Goal: Task Accomplishment & Management: Manage account settings

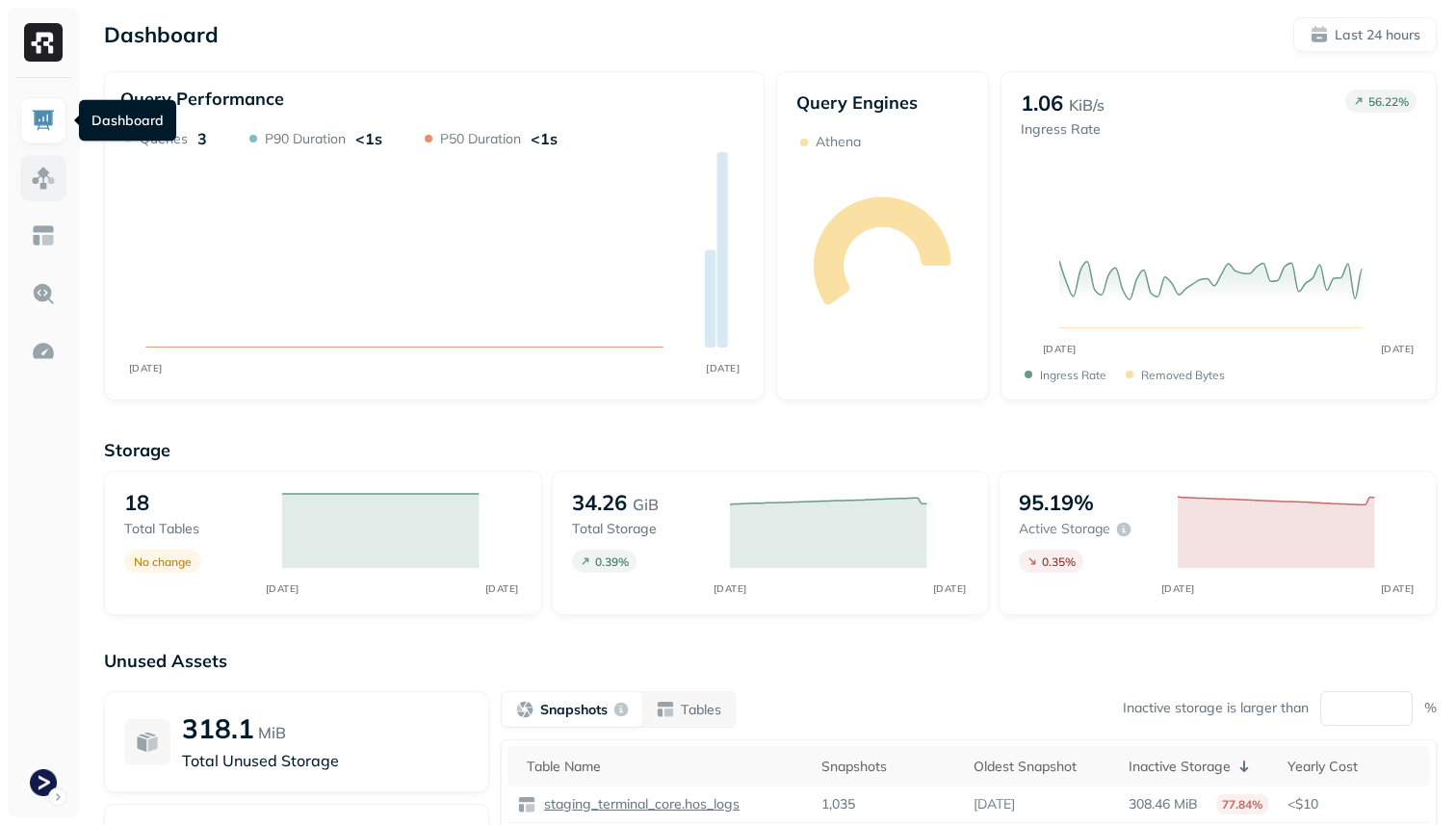
click at [44, 177] on img at bounding box center [44, 178] width 25 height 25
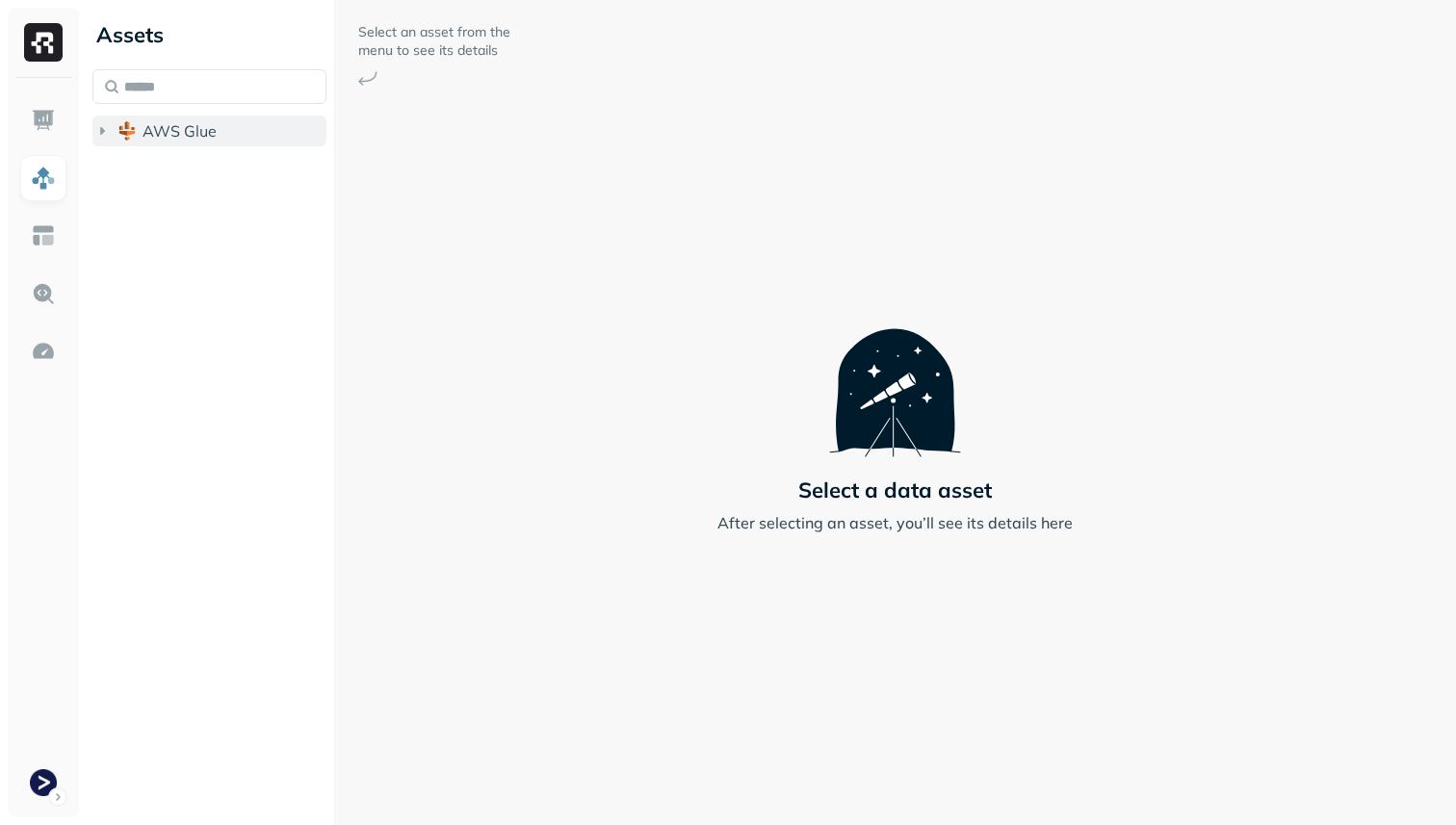
click at [163, 132] on span "AWS Glue" at bounding box center [179, 131] width 74 height 19
click at [172, 197] on button "staging_terminal_view" at bounding box center [219, 206] width 215 height 31
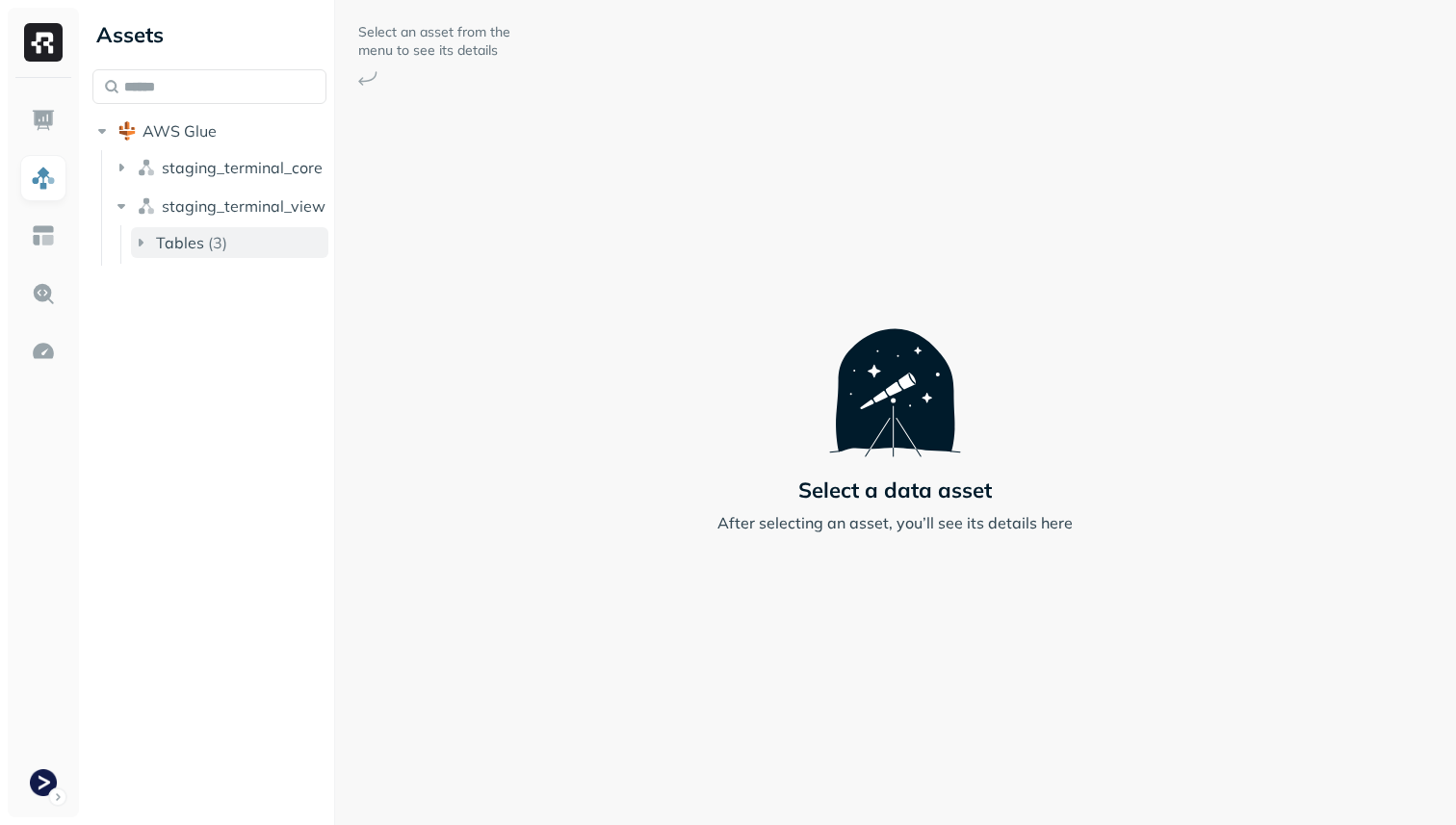
click at [174, 238] on span "Tables" at bounding box center [179, 243] width 48 height 19
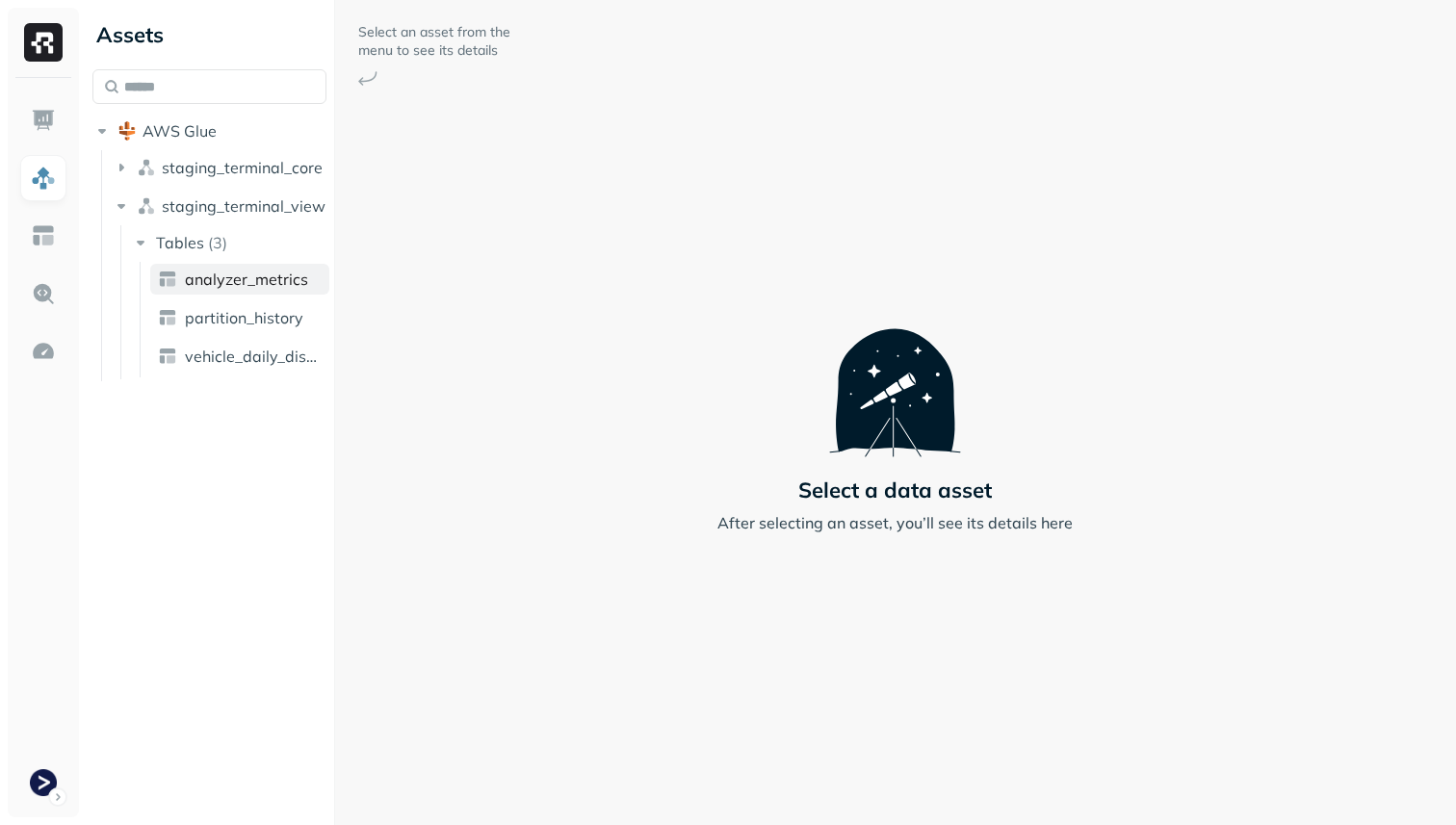
click at [206, 280] on span "analyzer_metrics" at bounding box center [246, 280] width 124 height 19
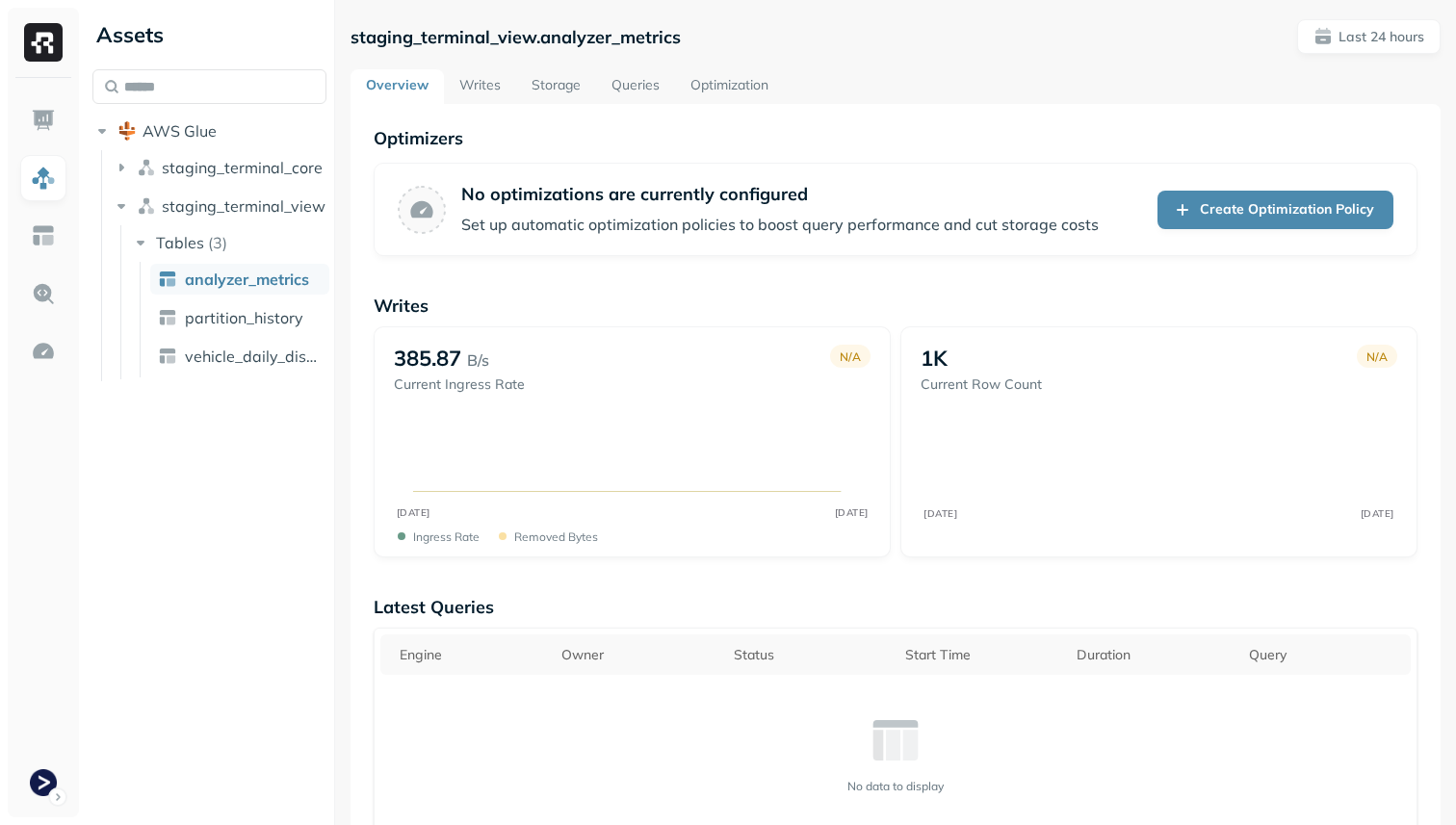
click at [725, 88] on link "Optimization" at bounding box center [729, 87] width 109 height 35
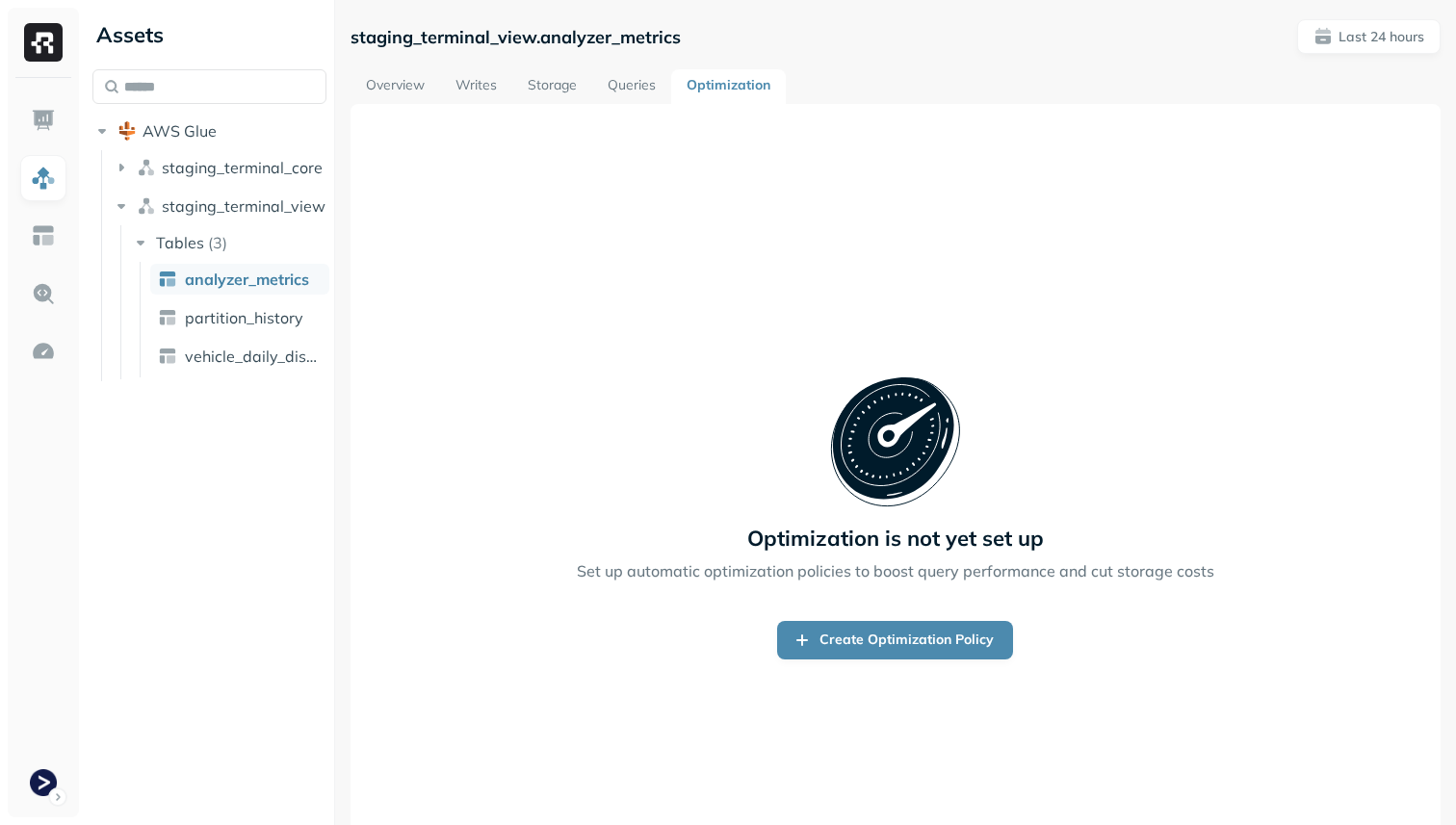
click at [425, 76] on link "Overview" at bounding box center [395, 87] width 90 height 35
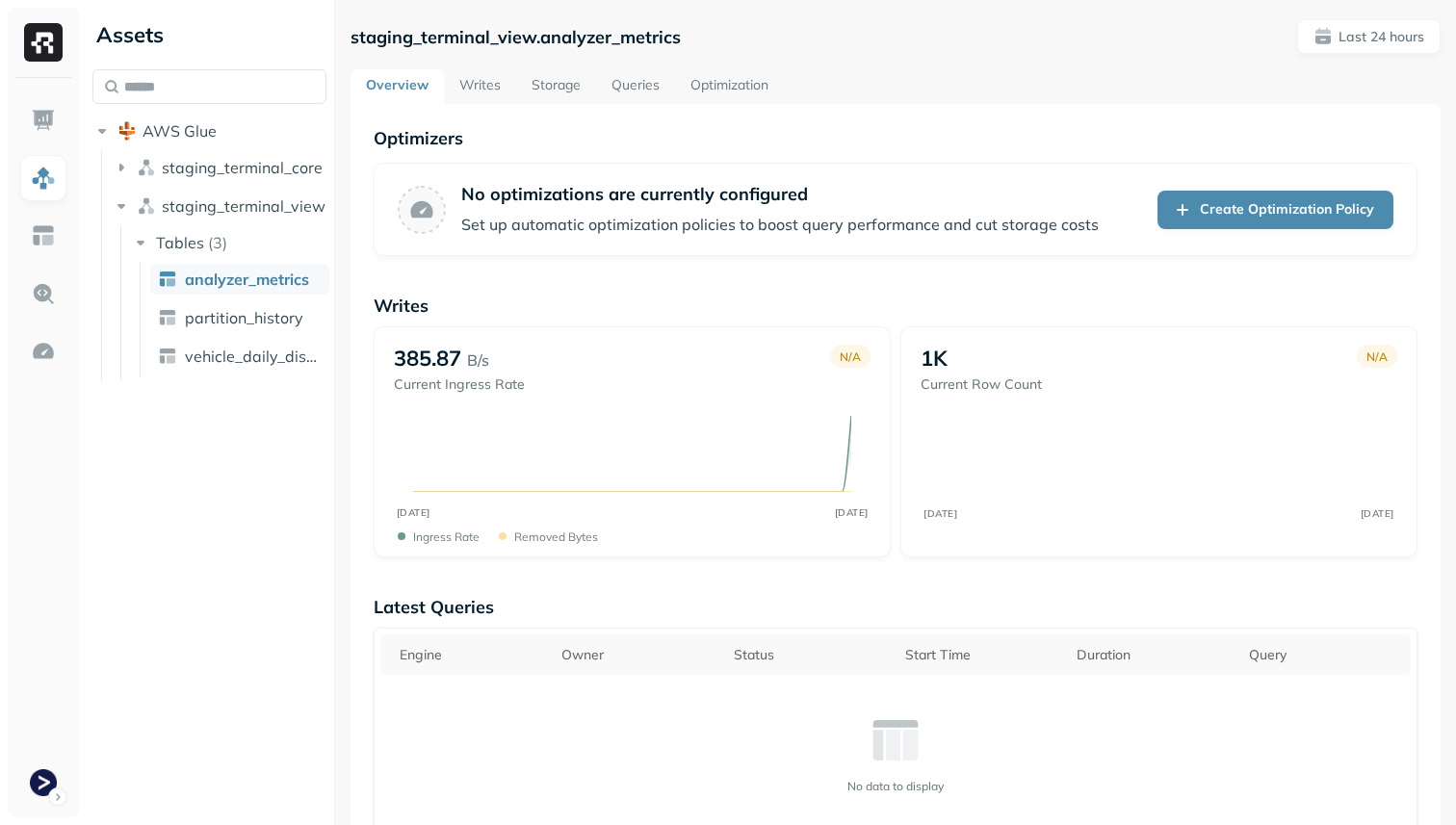
click at [696, 88] on link "Optimization" at bounding box center [729, 87] width 109 height 35
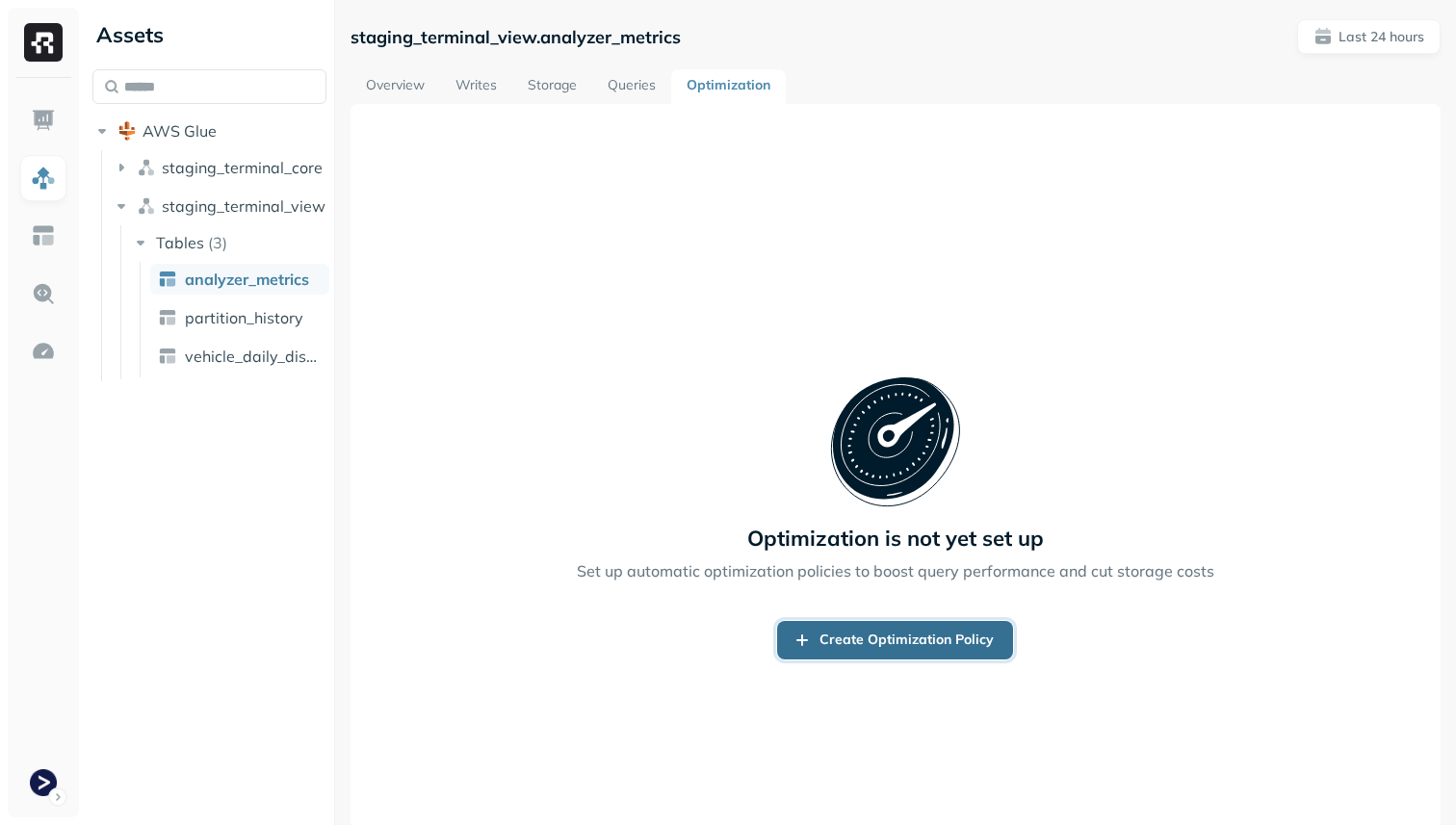
click at [914, 633] on link "Create Optimization Policy" at bounding box center [895, 641] width 236 height 39
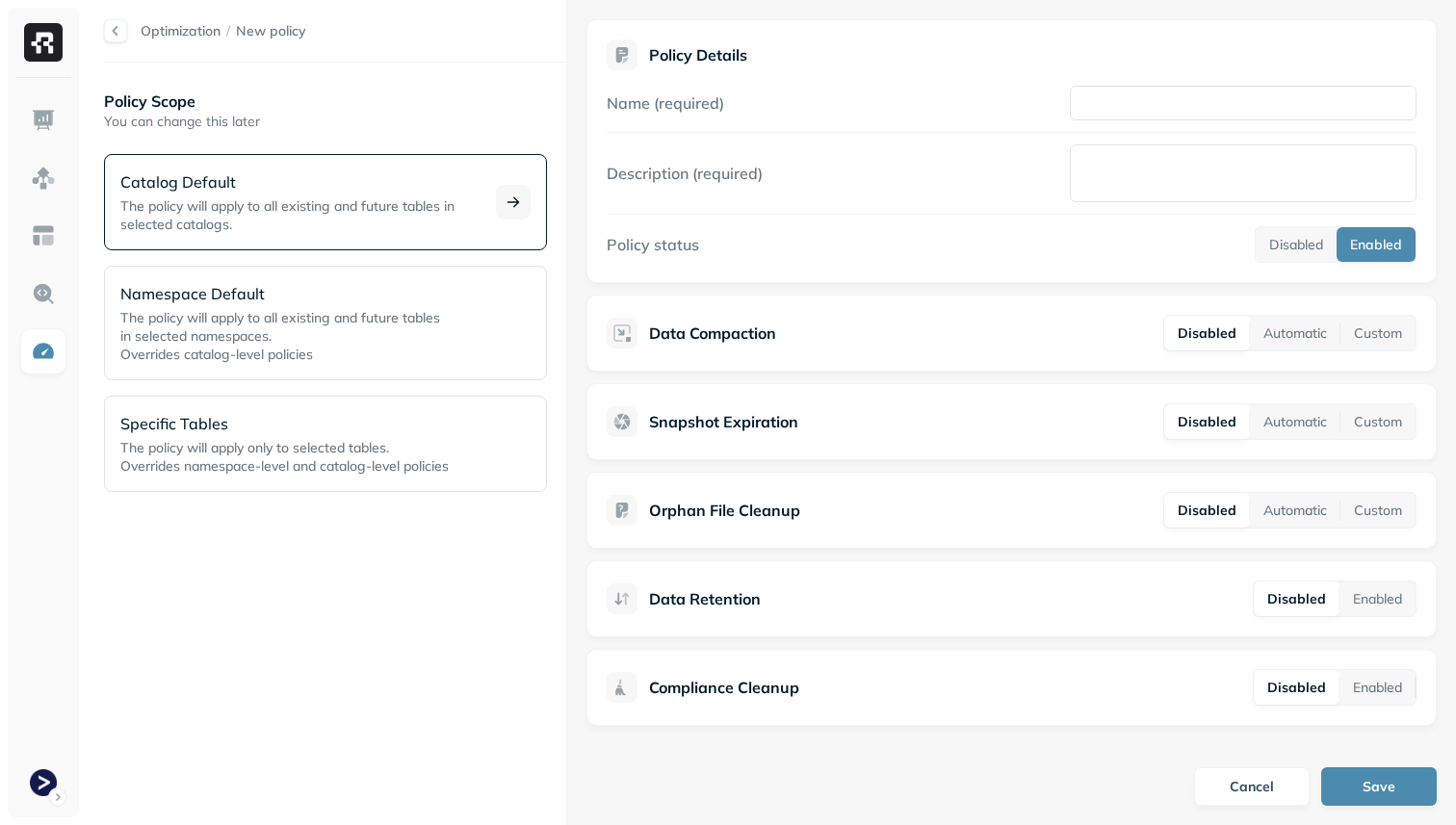
click at [271, 233] on p "The policy will apply to all existing and future tables in selected catalogs." at bounding box center [297, 216] width 353 height 37
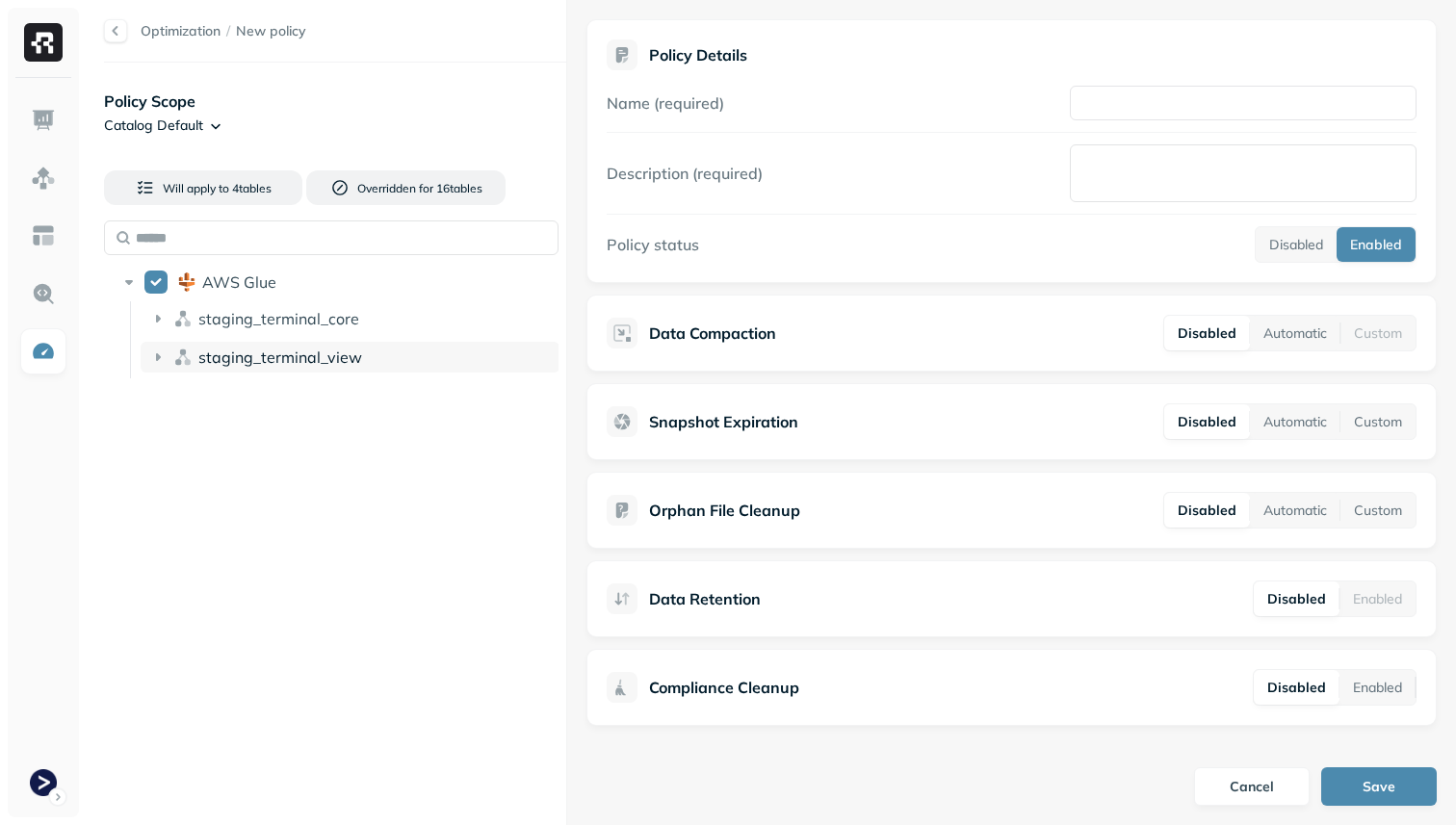
click at [157, 364] on icon at bounding box center [158, 357] width 19 height 19
click at [160, 316] on icon at bounding box center [158, 319] width 19 height 19
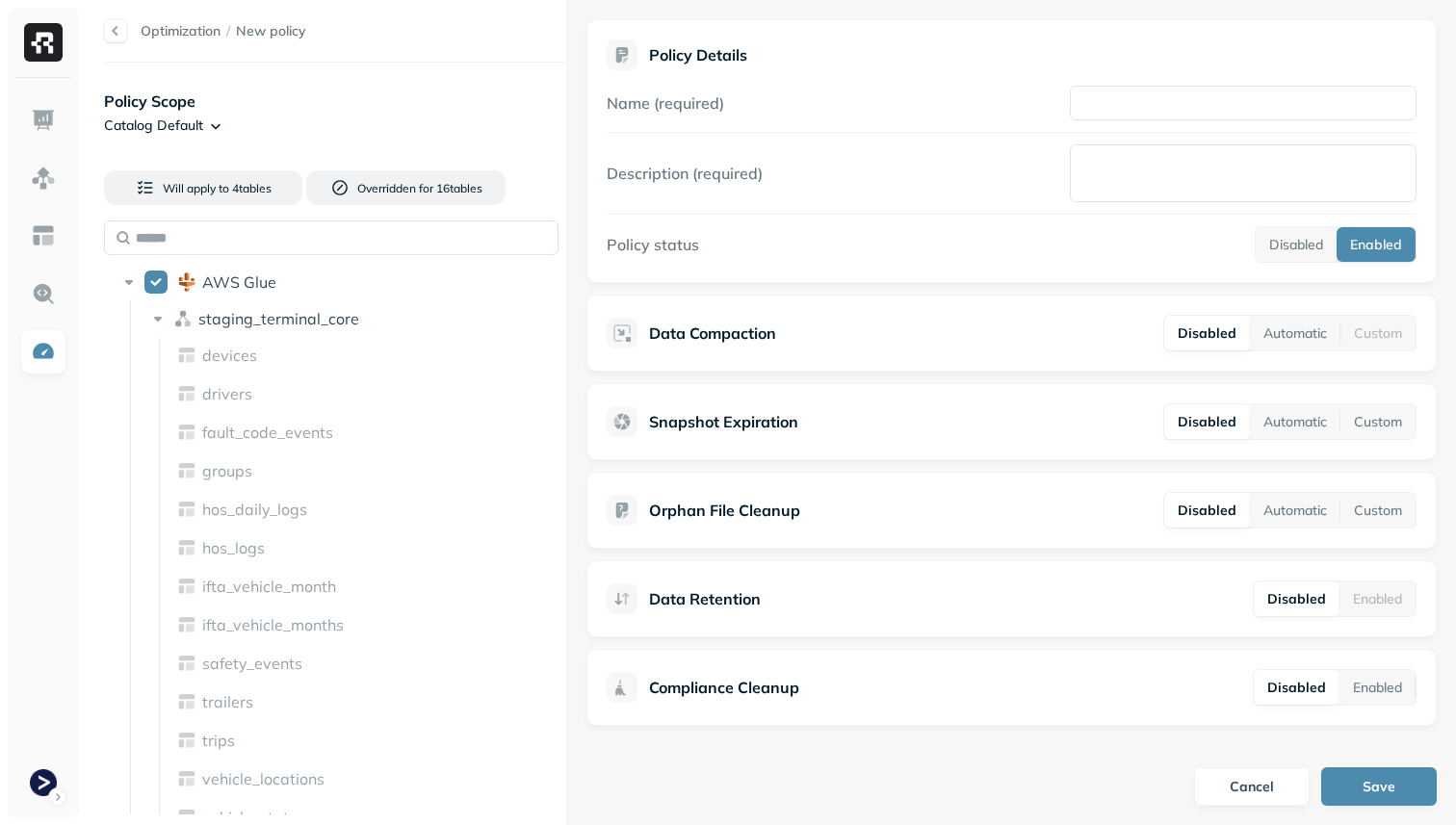
click at [113, 31] on div at bounding box center [116, 31] width 23 height 23
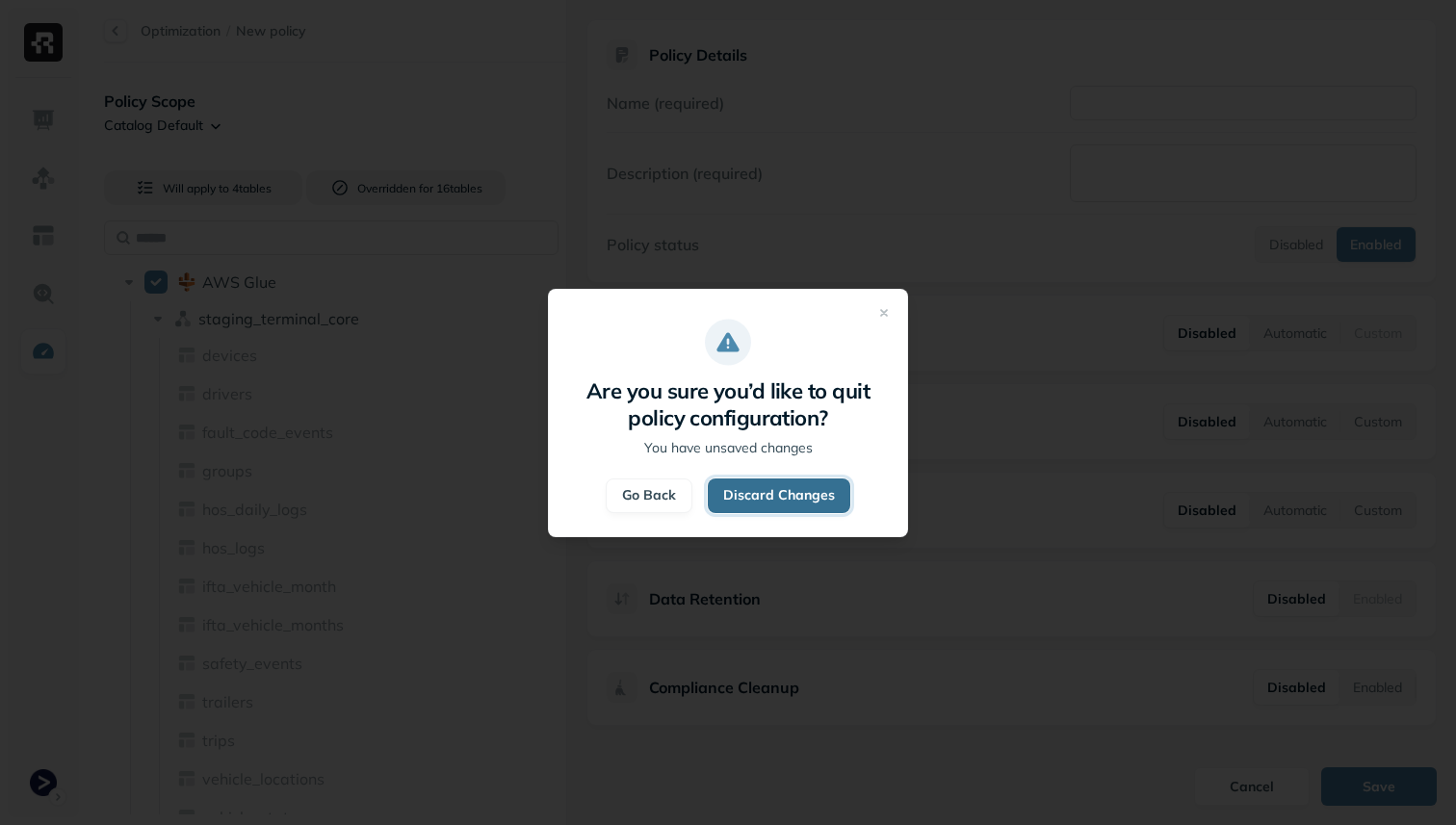
click at [769, 507] on button "Discard Changes" at bounding box center [779, 496] width 142 height 35
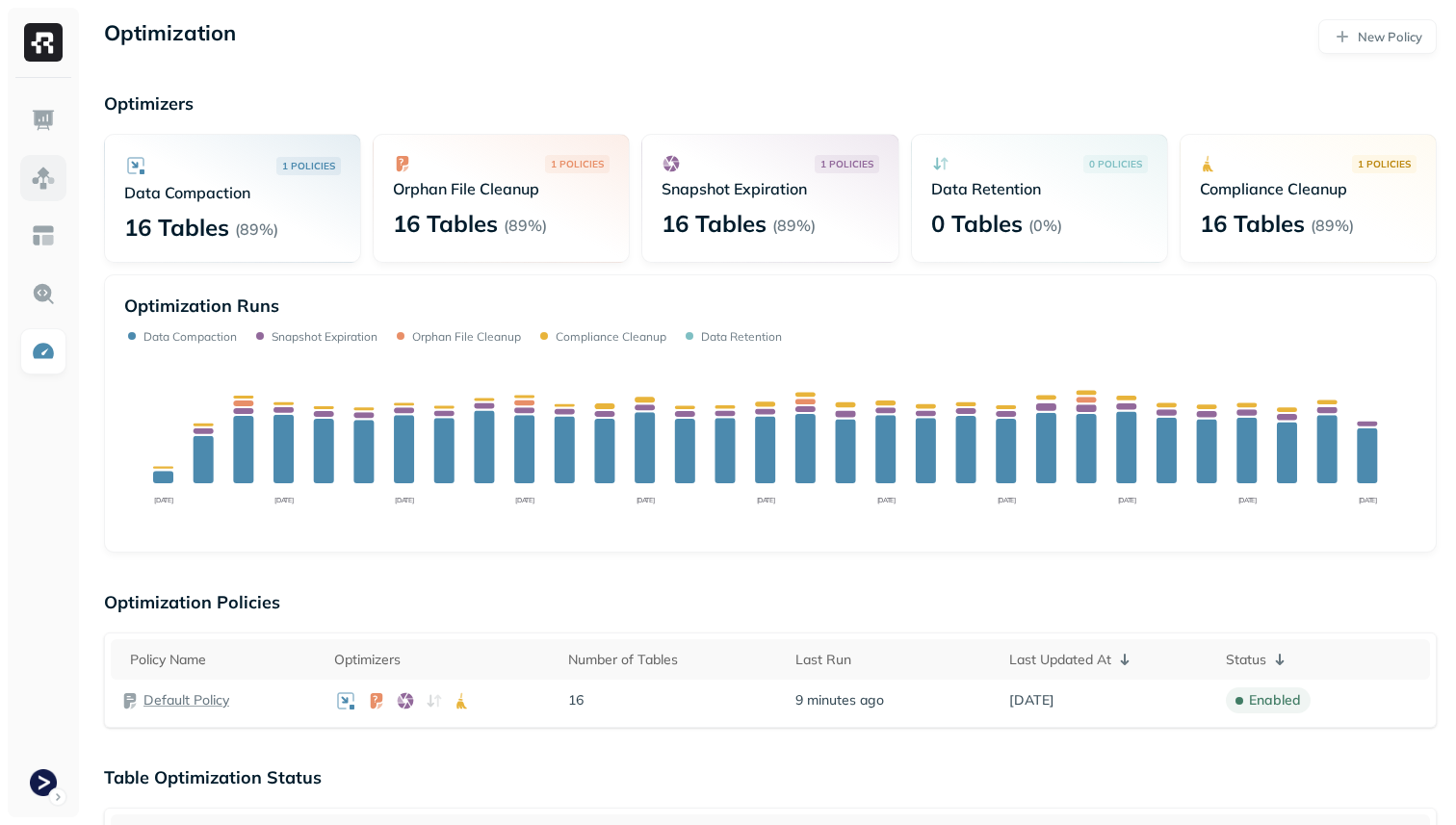
click at [48, 181] on img at bounding box center [44, 178] width 25 height 25
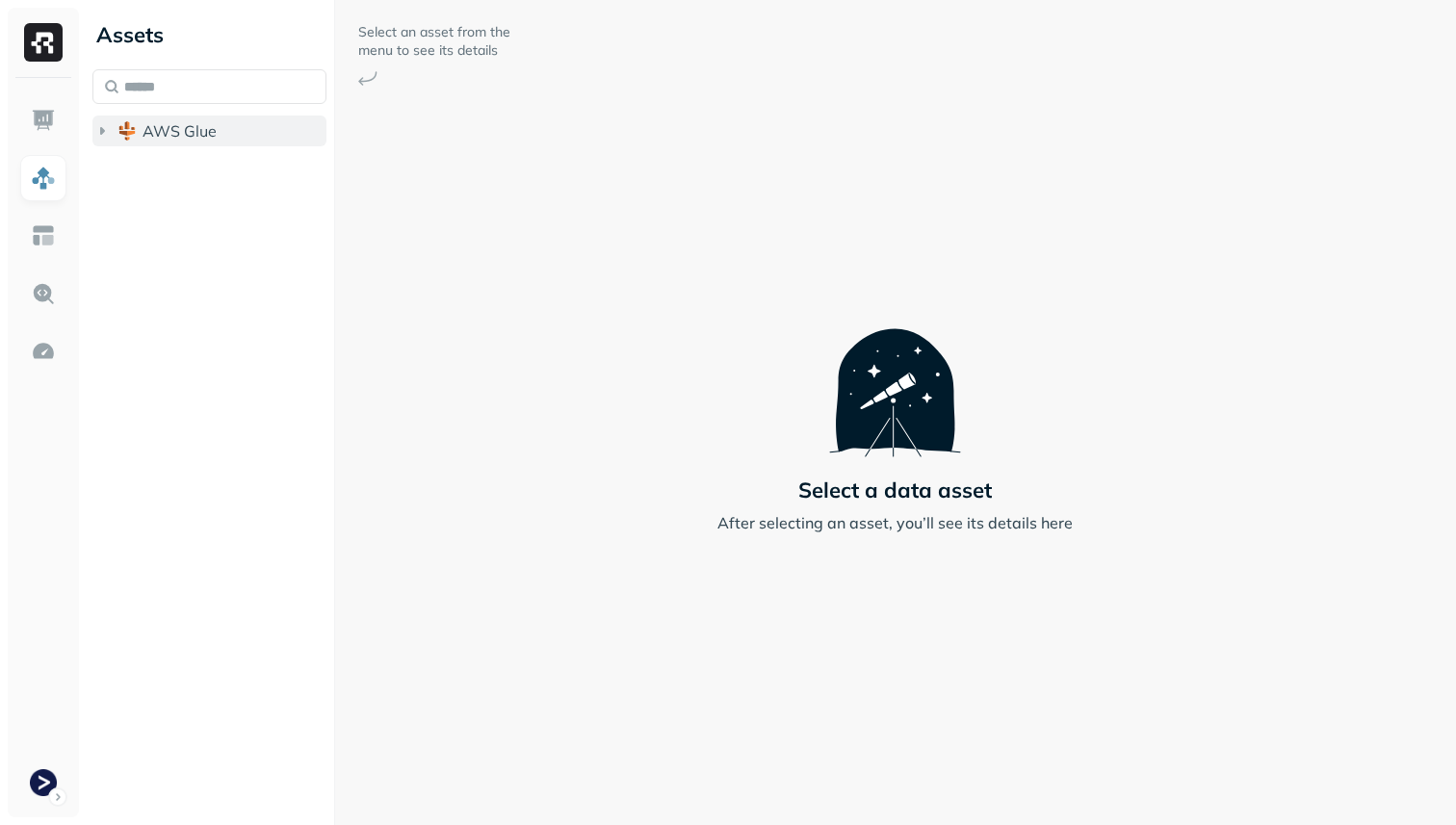
click at [140, 131] on button "AWS Glue" at bounding box center [209, 131] width 234 height 31
click at [190, 203] on span "staging_terminal_view" at bounding box center [243, 206] width 164 height 19
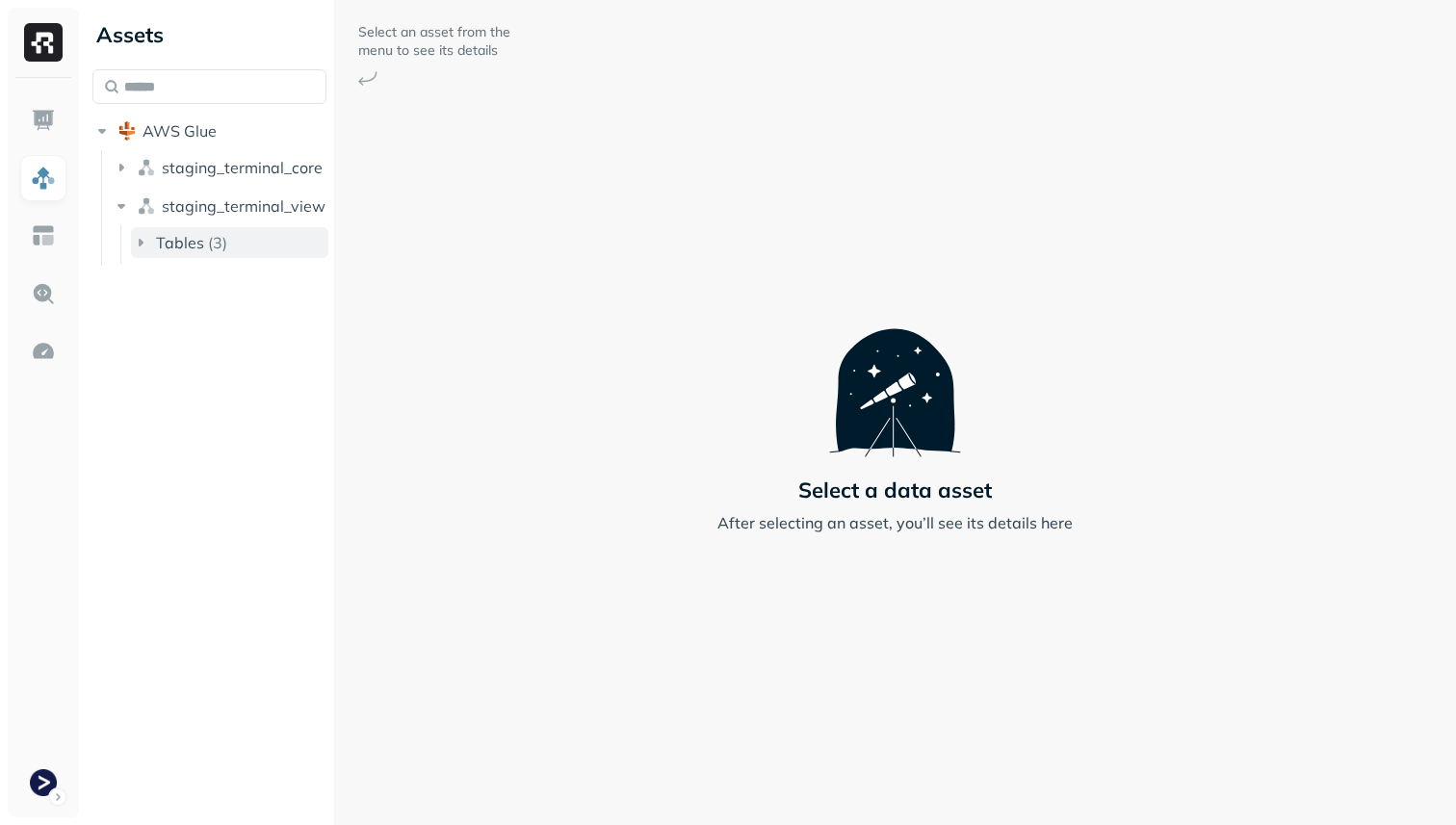
click at [205, 241] on div "Tables ( 3 )" at bounding box center [191, 243] width 71 height 19
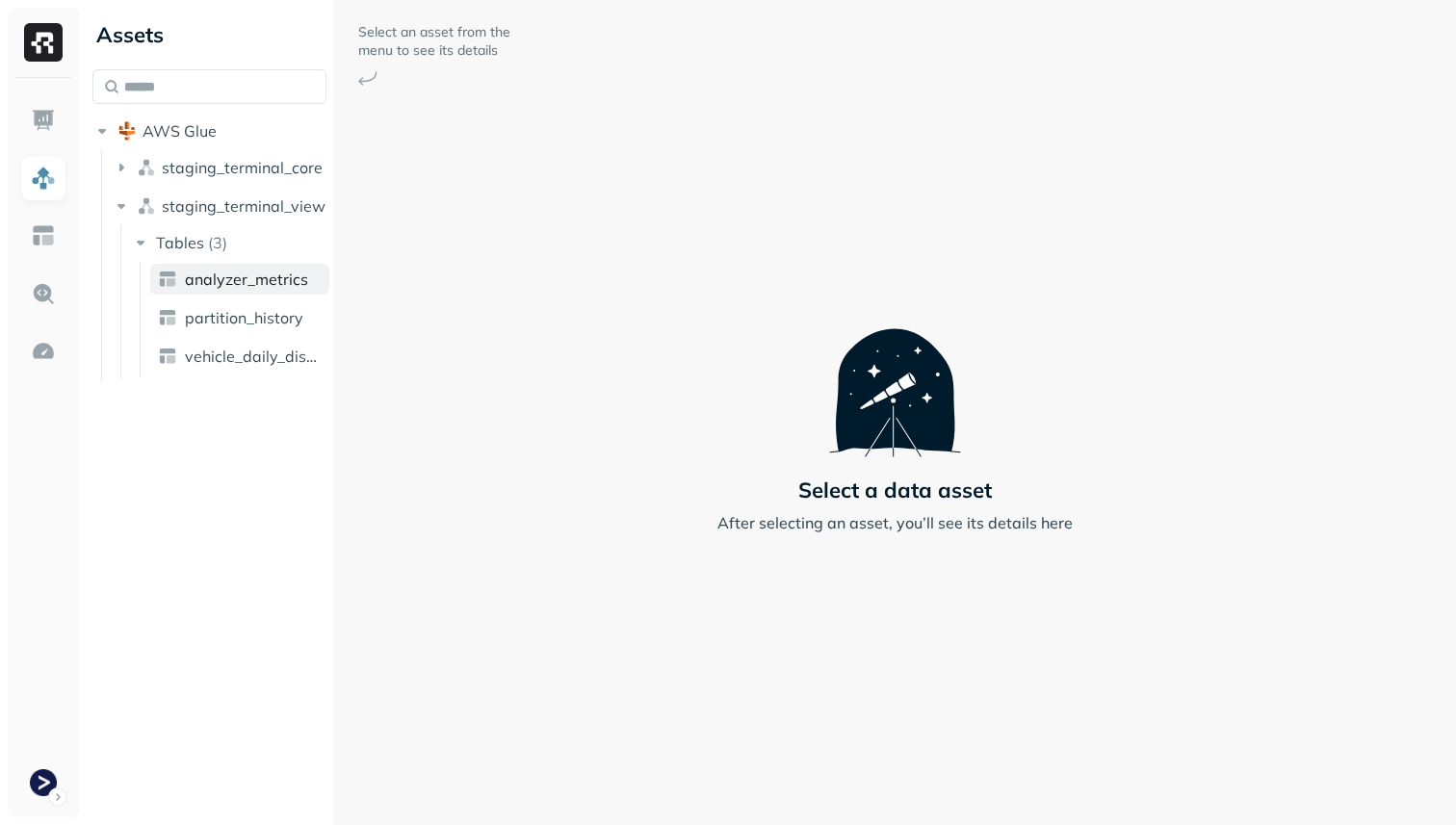
click at [208, 267] on link "analyzer_metrics" at bounding box center [240, 280] width 179 height 31
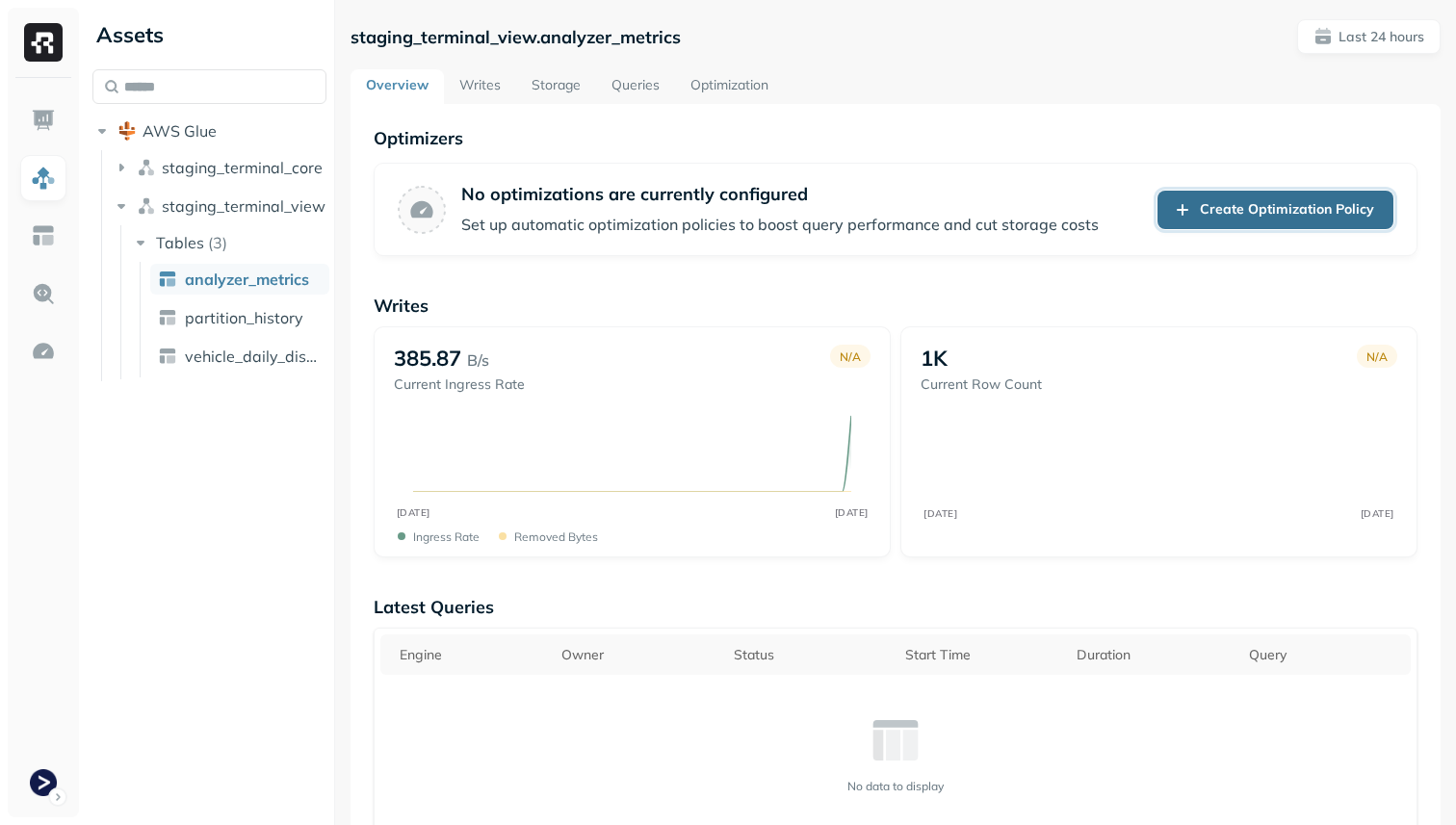
click at [1328, 213] on link "Create Optimization Policy" at bounding box center [1275, 210] width 236 height 39
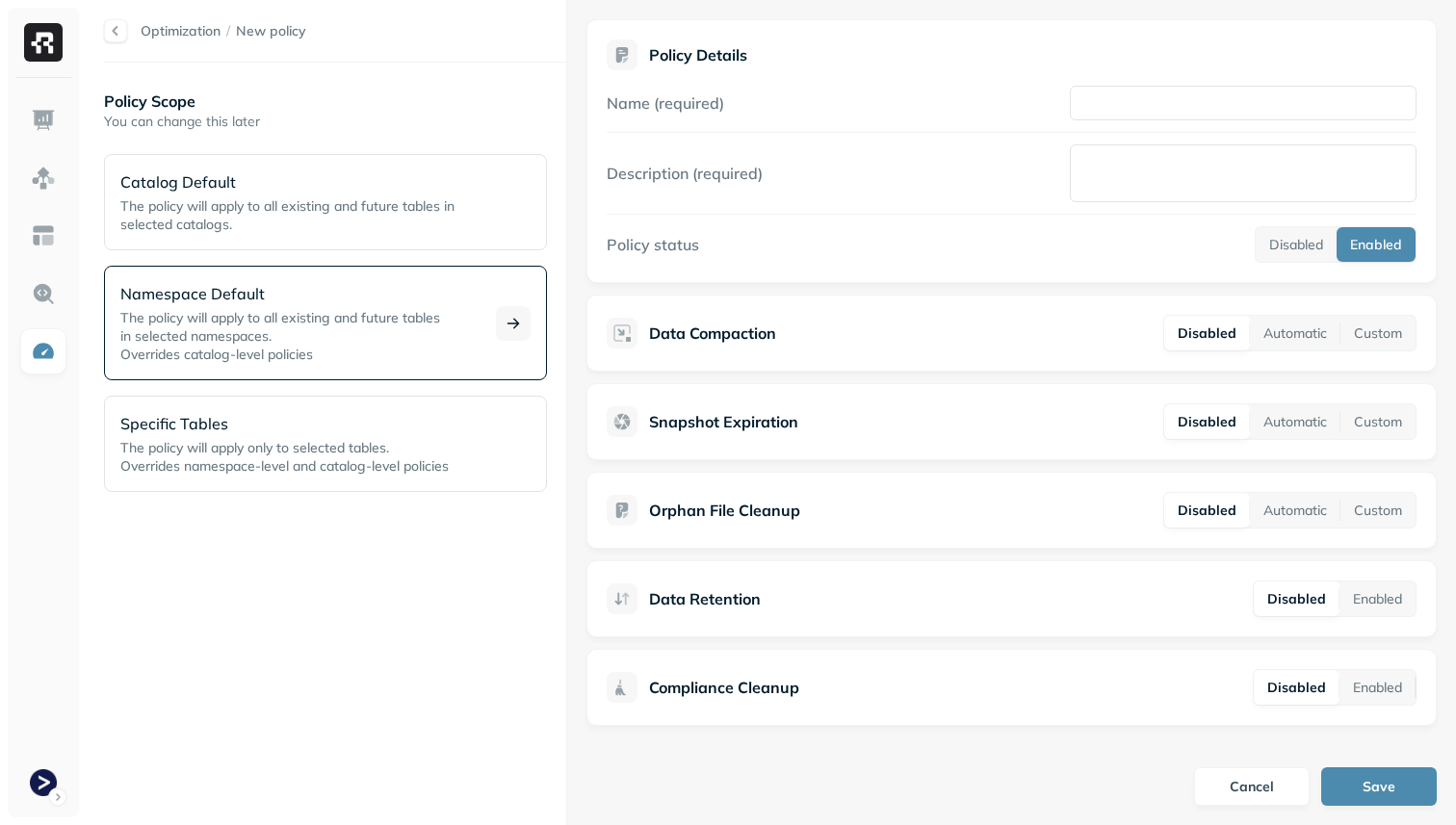
click at [358, 334] on p "The policy will apply to all existing and future tables in selected namespaces.…" at bounding box center [297, 336] width 353 height 55
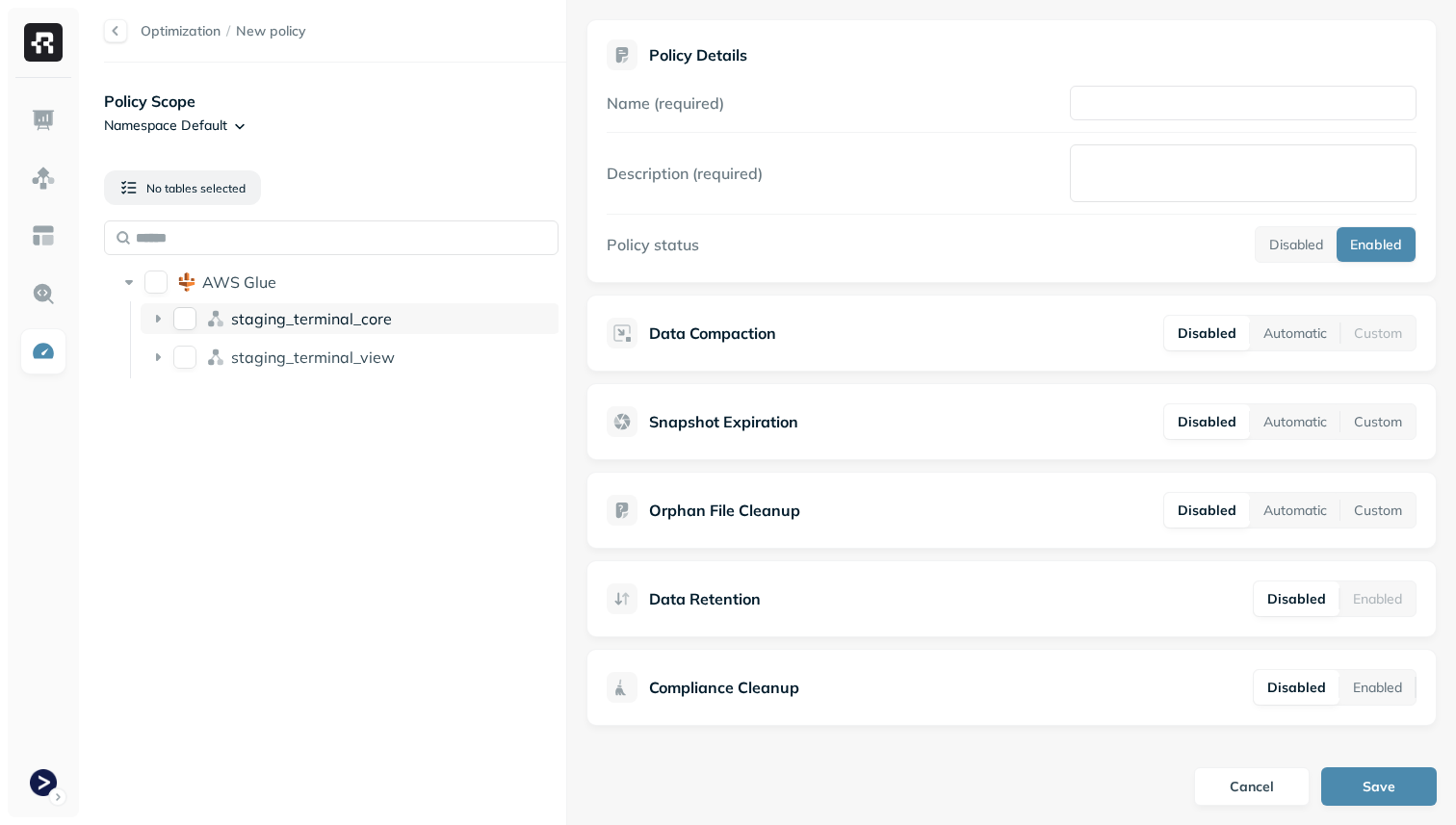
click at [157, 322] on icon at bounding box center [158, 319] width 19 height 19
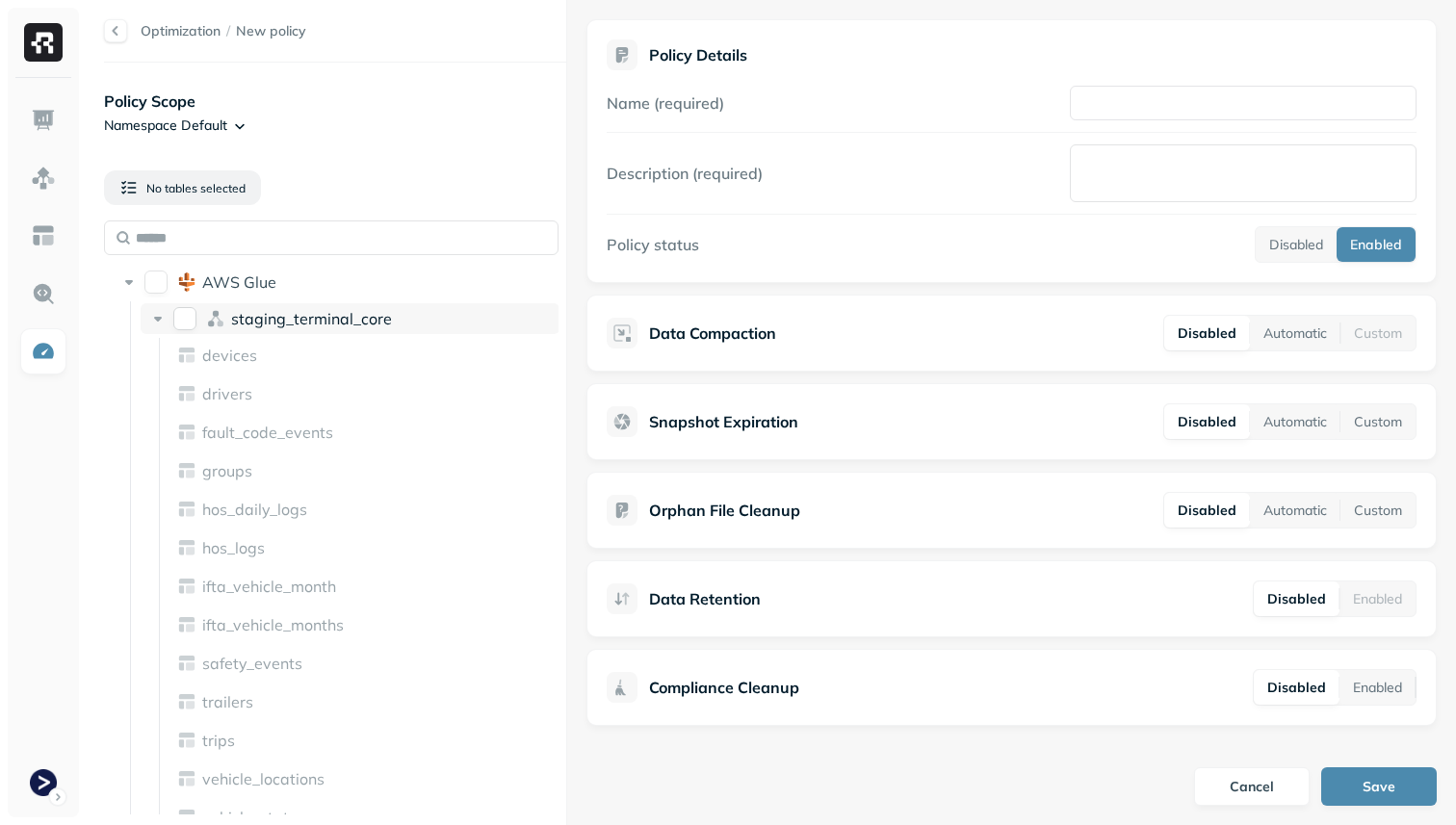
click at [157, 321] on icon at bounding box center [158, 319] width 19 height 19
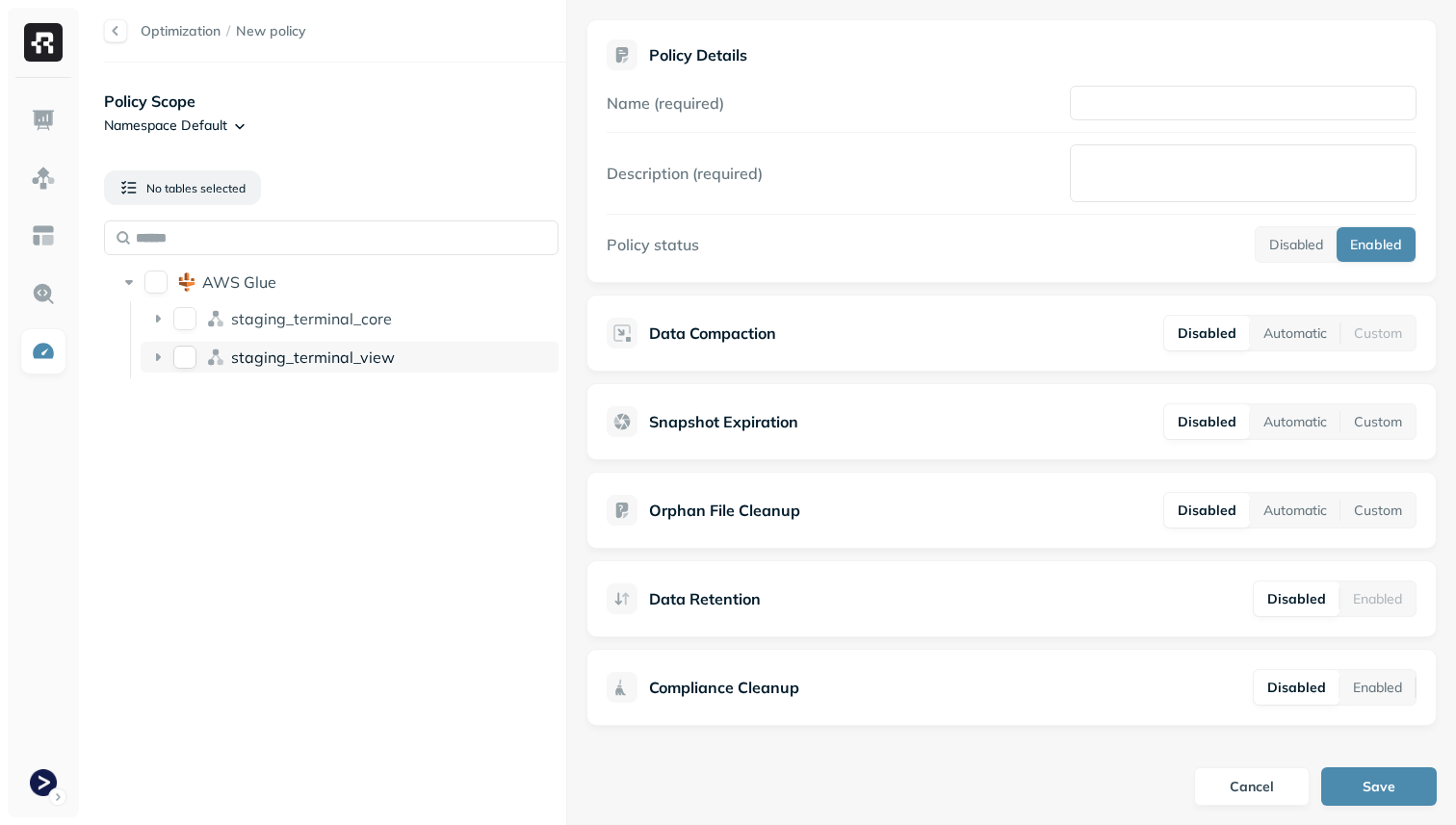
click at [156, 362] on icon at bounding box center [158, 357] width 19 height 19
click at [47, 178] on img at bounding box center [44, 178] width 25 height 25
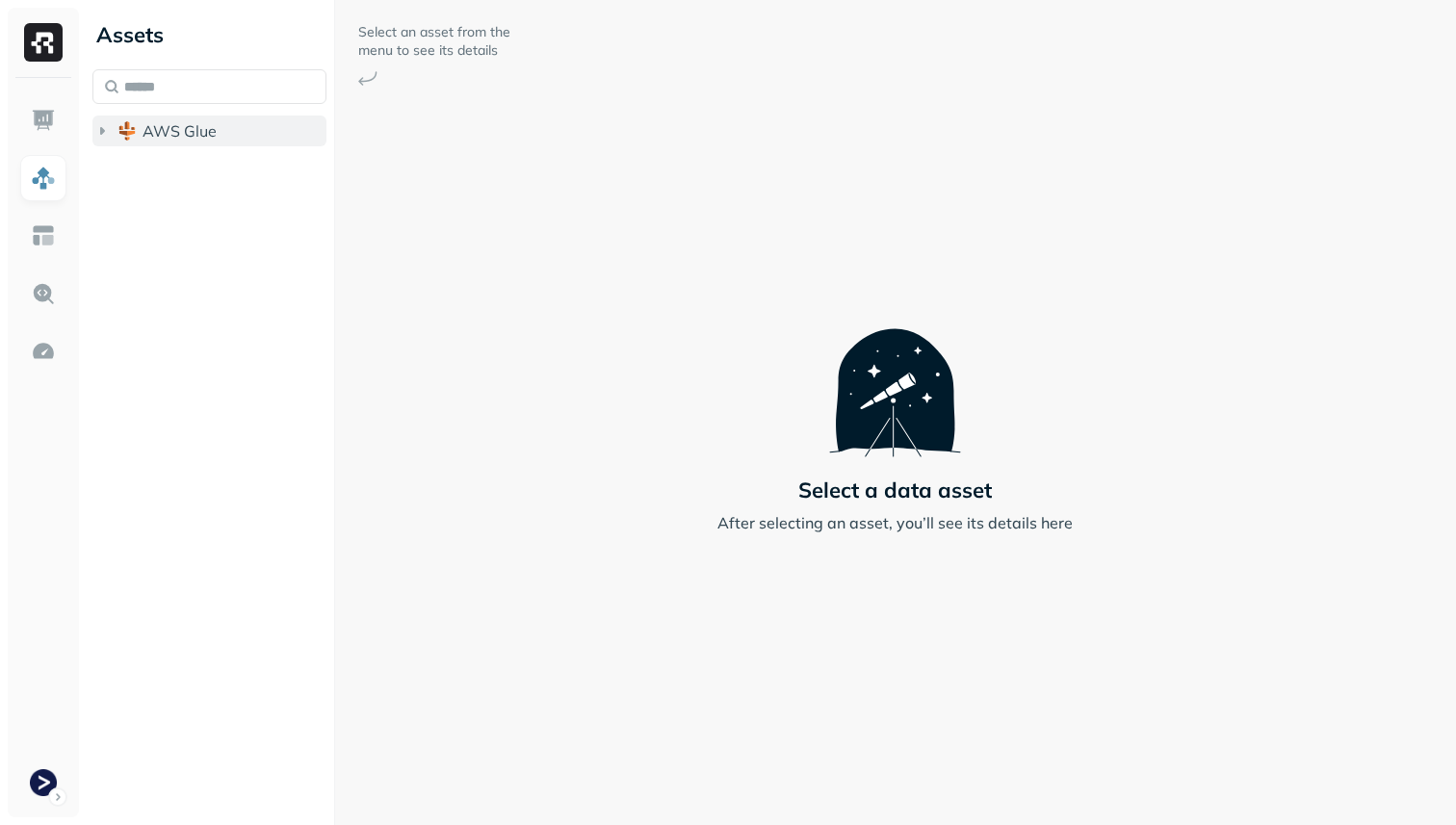
click at [246, 131] on button "AWS Glue" at bounding box center [209, 131] width 234 height 31
click at [247, 169] on span "staging_terminal_core" at bounding box center [242, 168] width 161 height 19
click at [238, 231] on button "staging_terminal_view" at bounding box center [219, 244] width 215 height 31
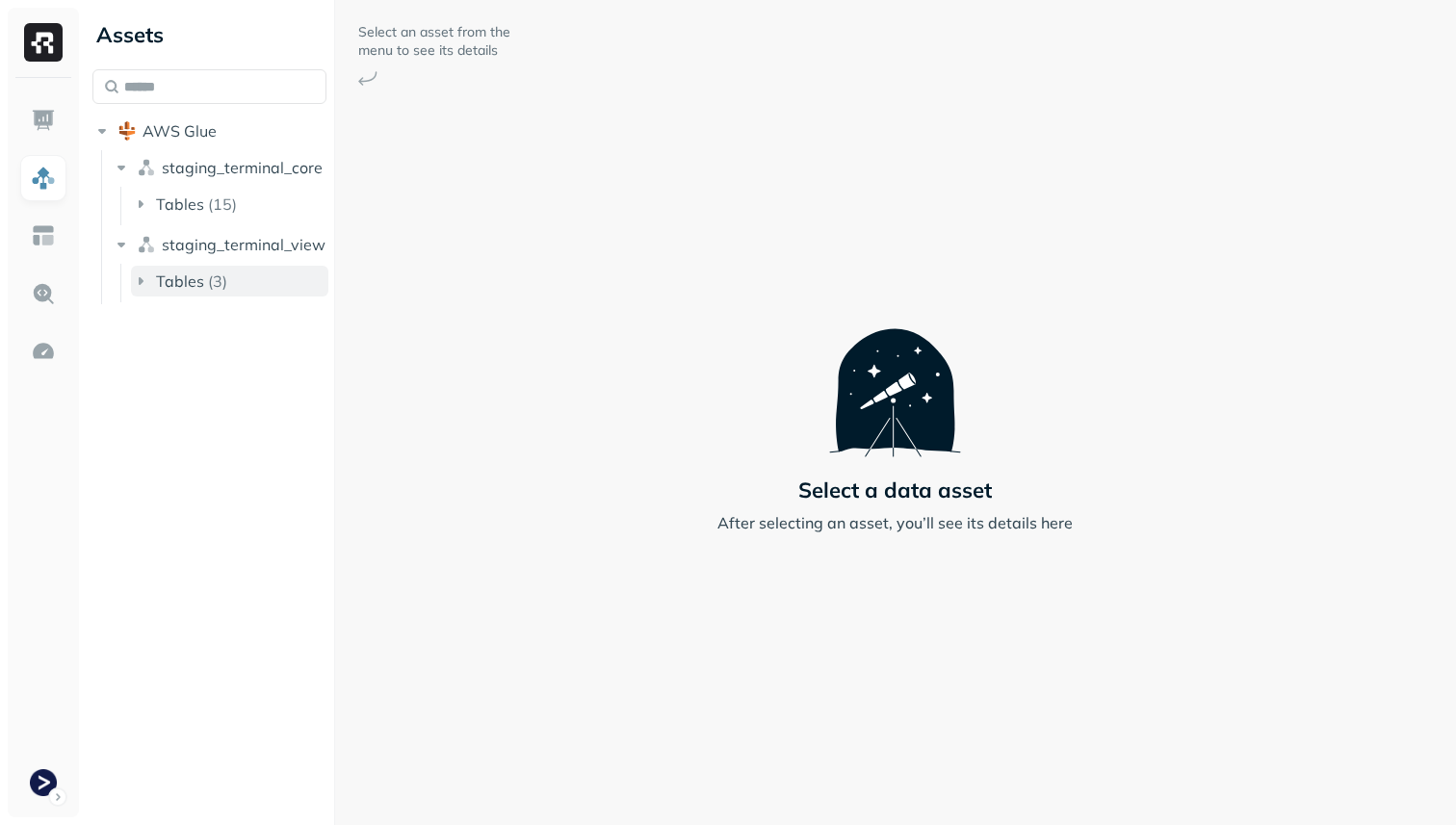
click at [238, 280] on button "Tables ( 3 )" at bounding box center [229, 281] width 198 height 31
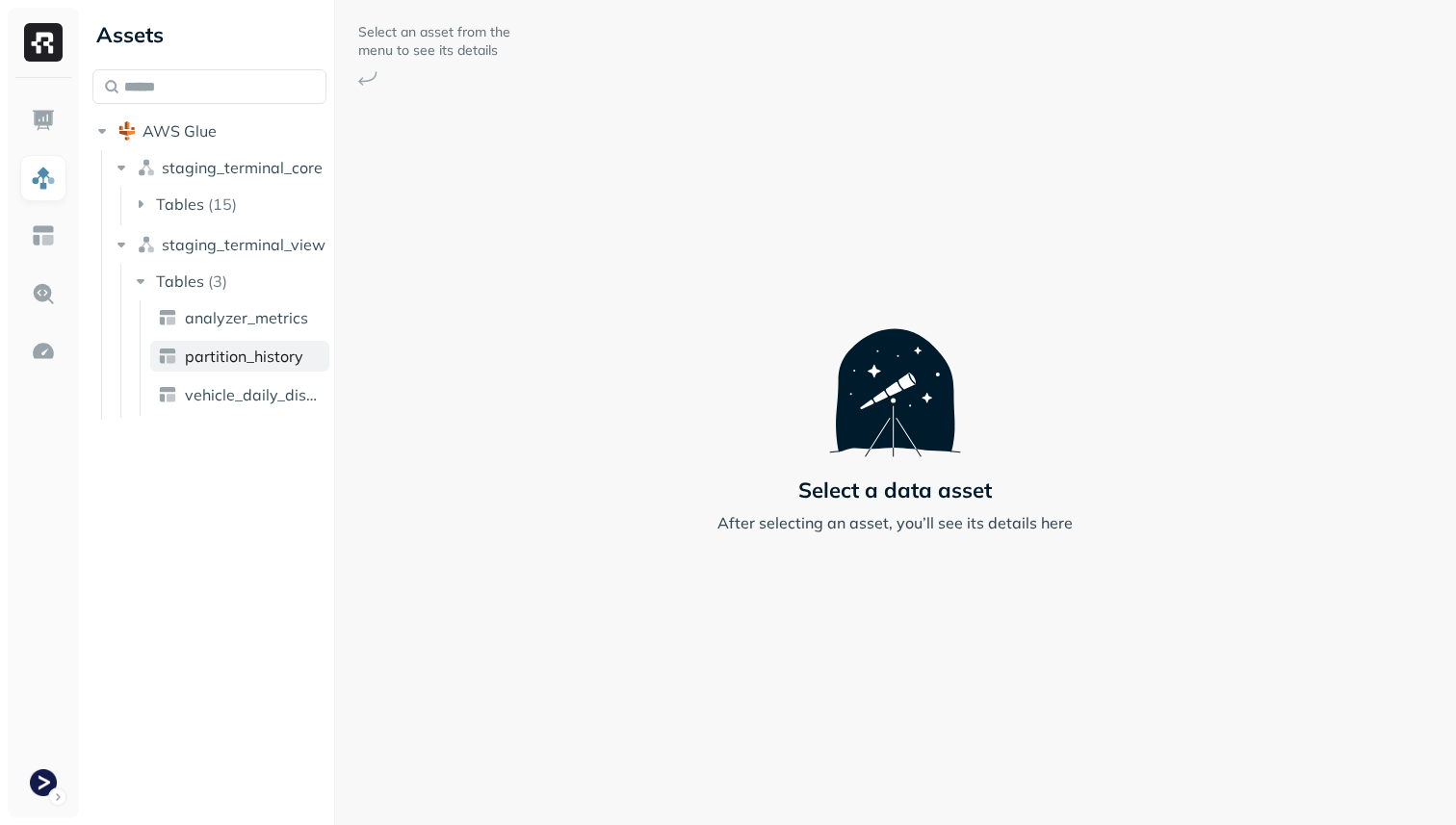
click at [259, 354] on span "partition_history" at bounding box center [244, 356] width 119 height 19
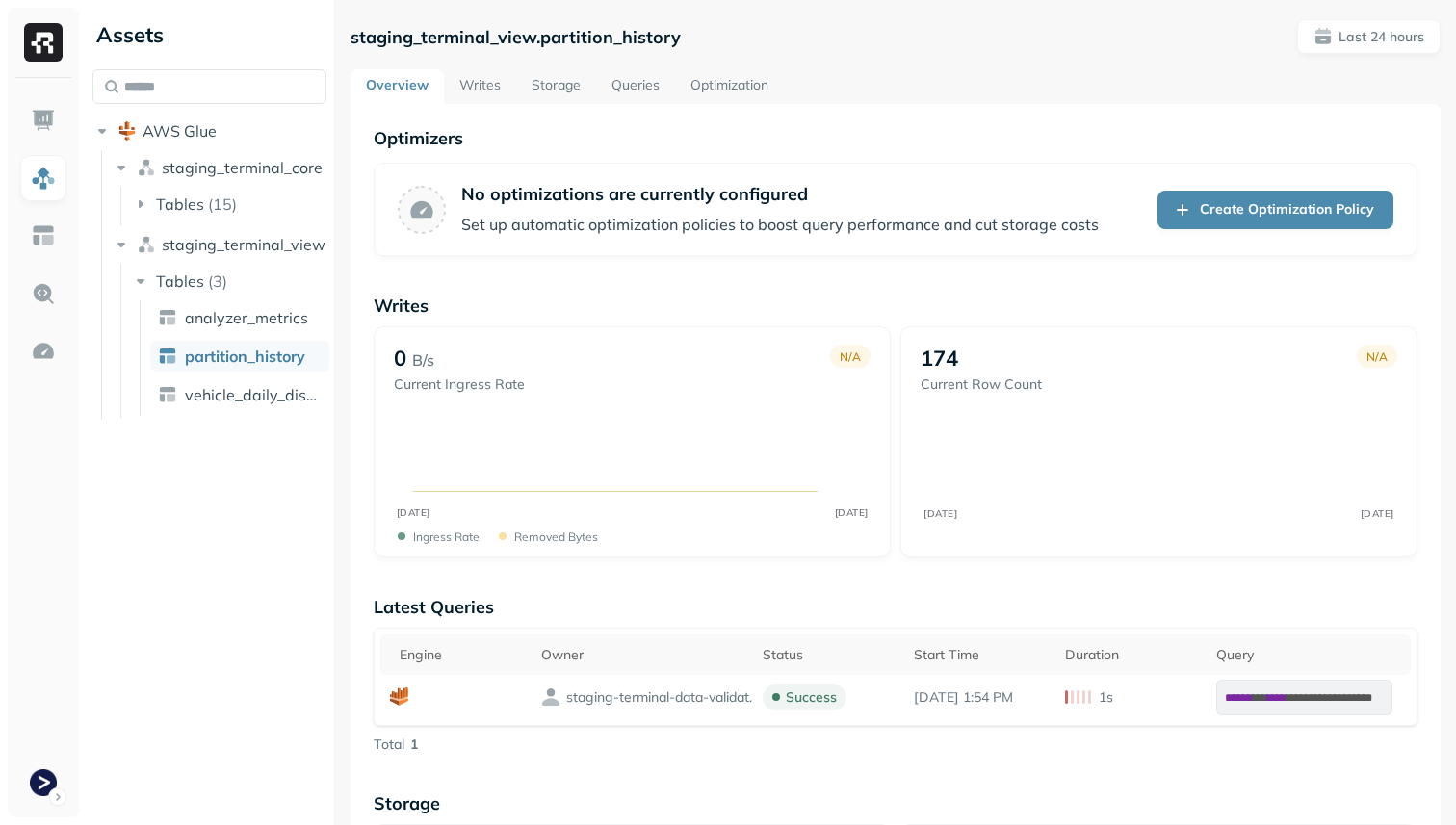
click at [759, 74] on link "Optimization" at bounding box center [729, 87] width 109 height 35
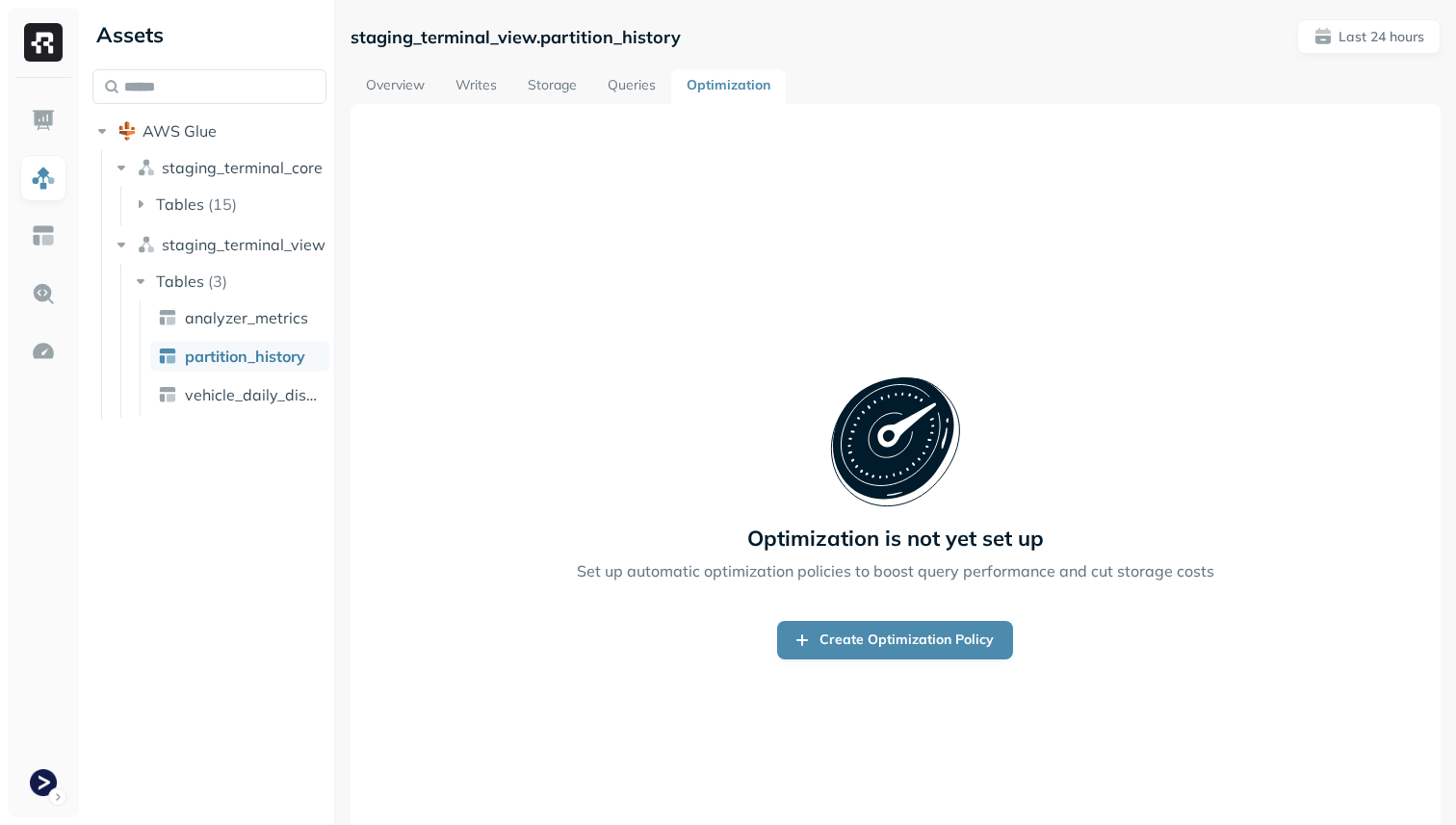
click at [881, 616] on div "Optimization is not yet set up Set up automatic optimization policies to boost …" at bounding box center [895, 517] width 1043 height 285
click at [877, 632] on link "Create Optimization Policy" at bounding box center [895, 641] width 236 height 39
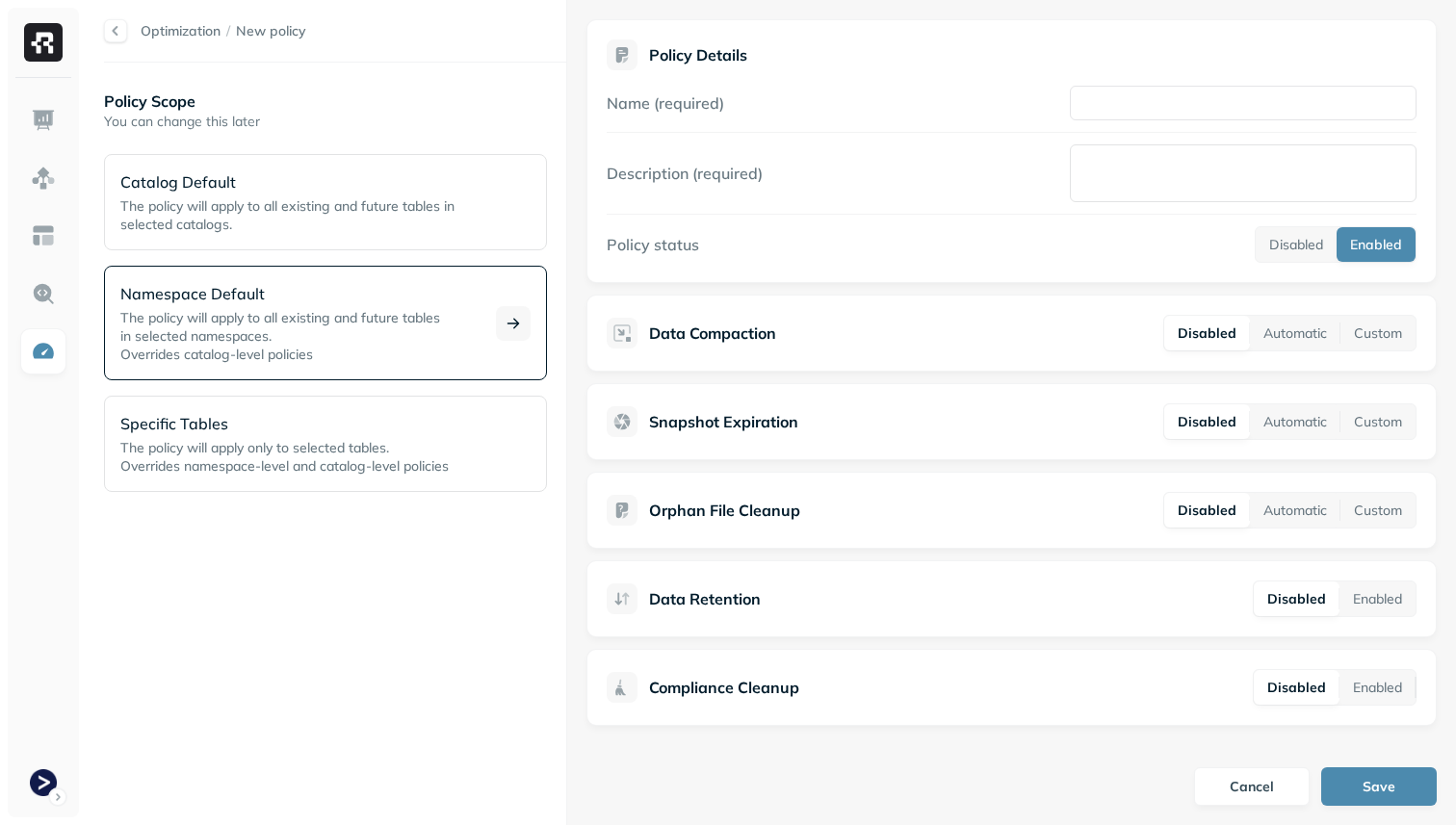
click at [375, 309] on span "The policy will apply to all existing and future tables" at bounding box center [280, 318] width 319 height 18
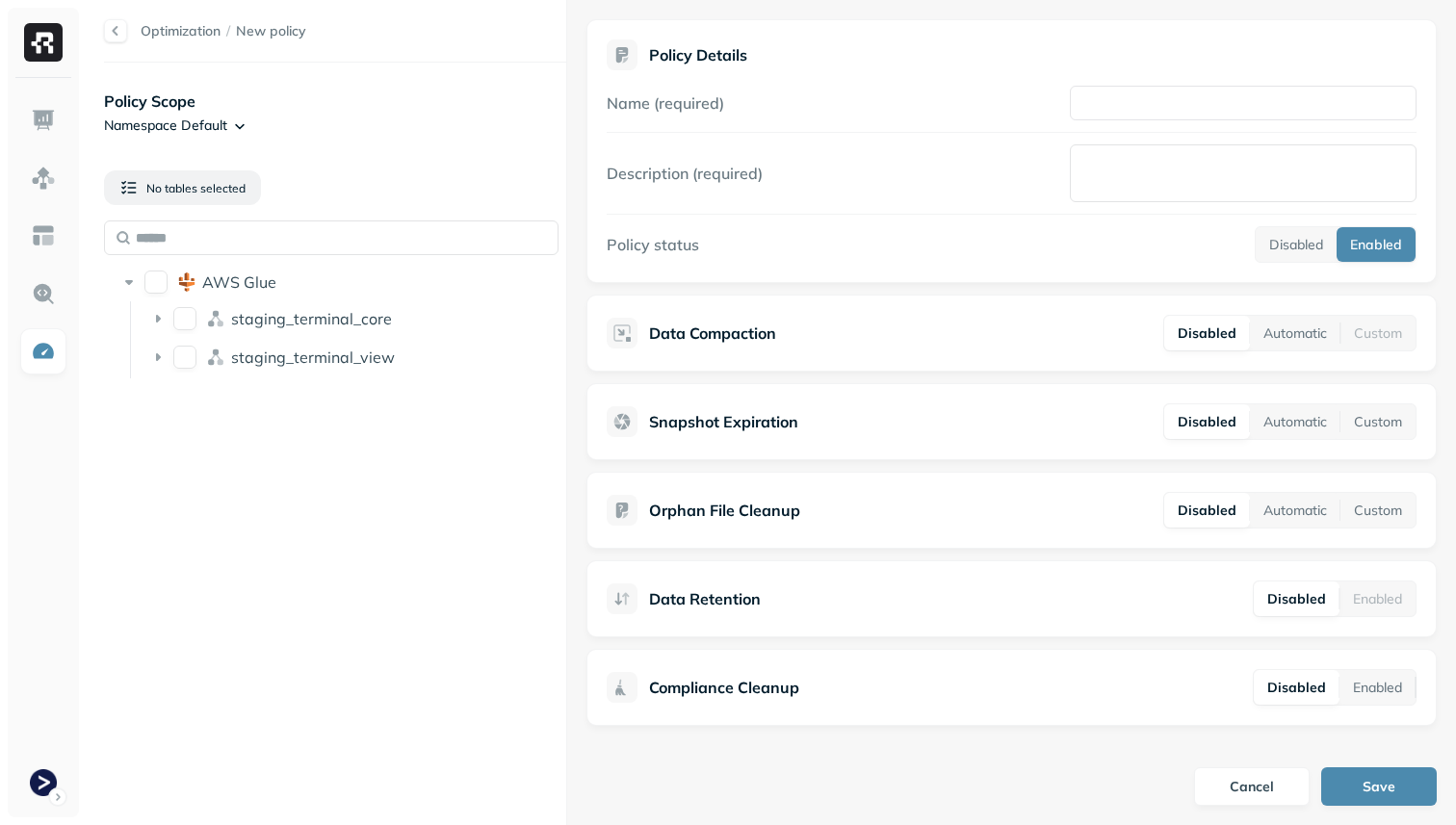
click at [121, 37] on div at bounding box center [116, 31] width 23 height 23
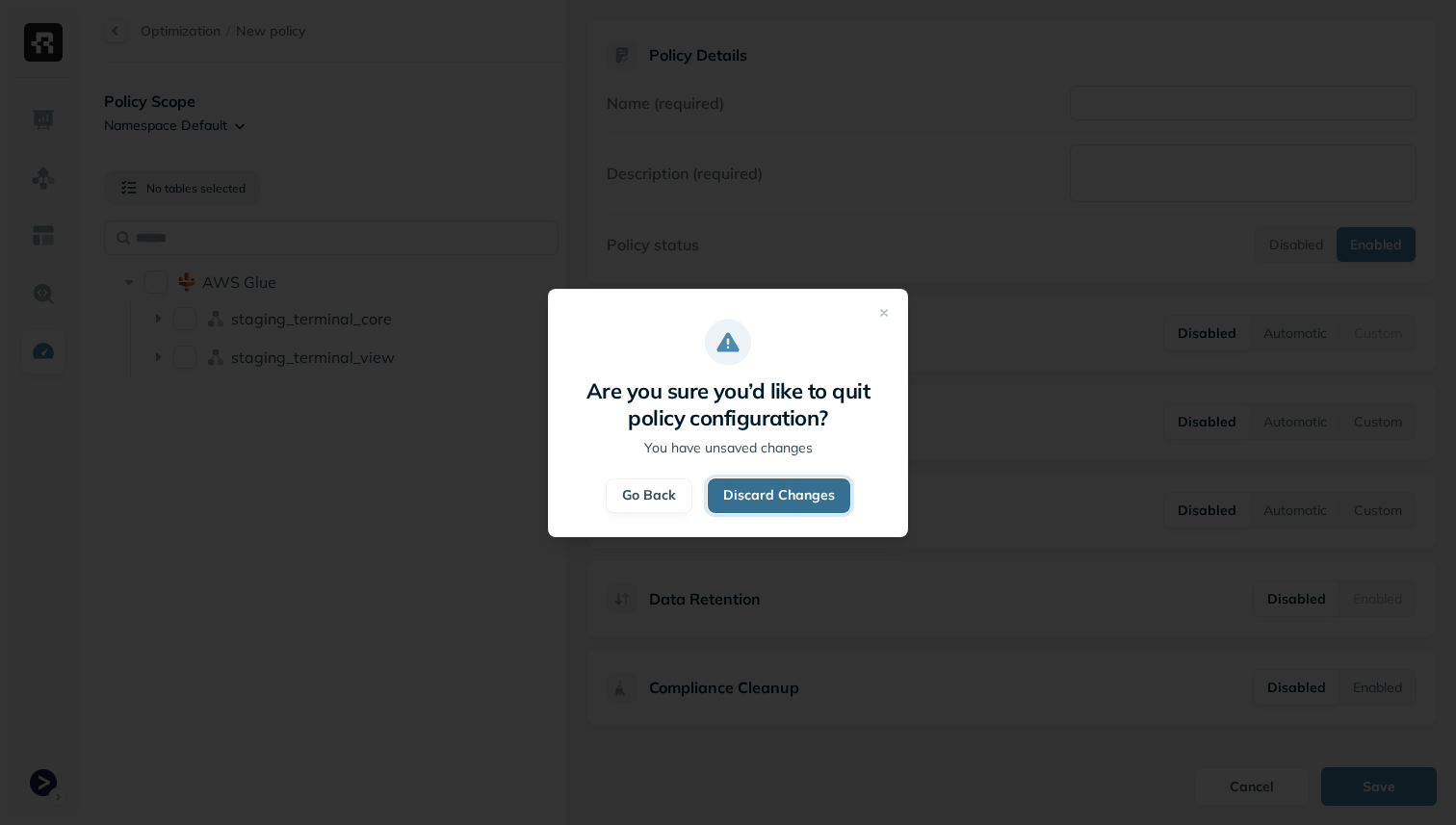
click at [782, 497] on button "Discard Changes" at bounding box center [779, 496] width 142 height 35
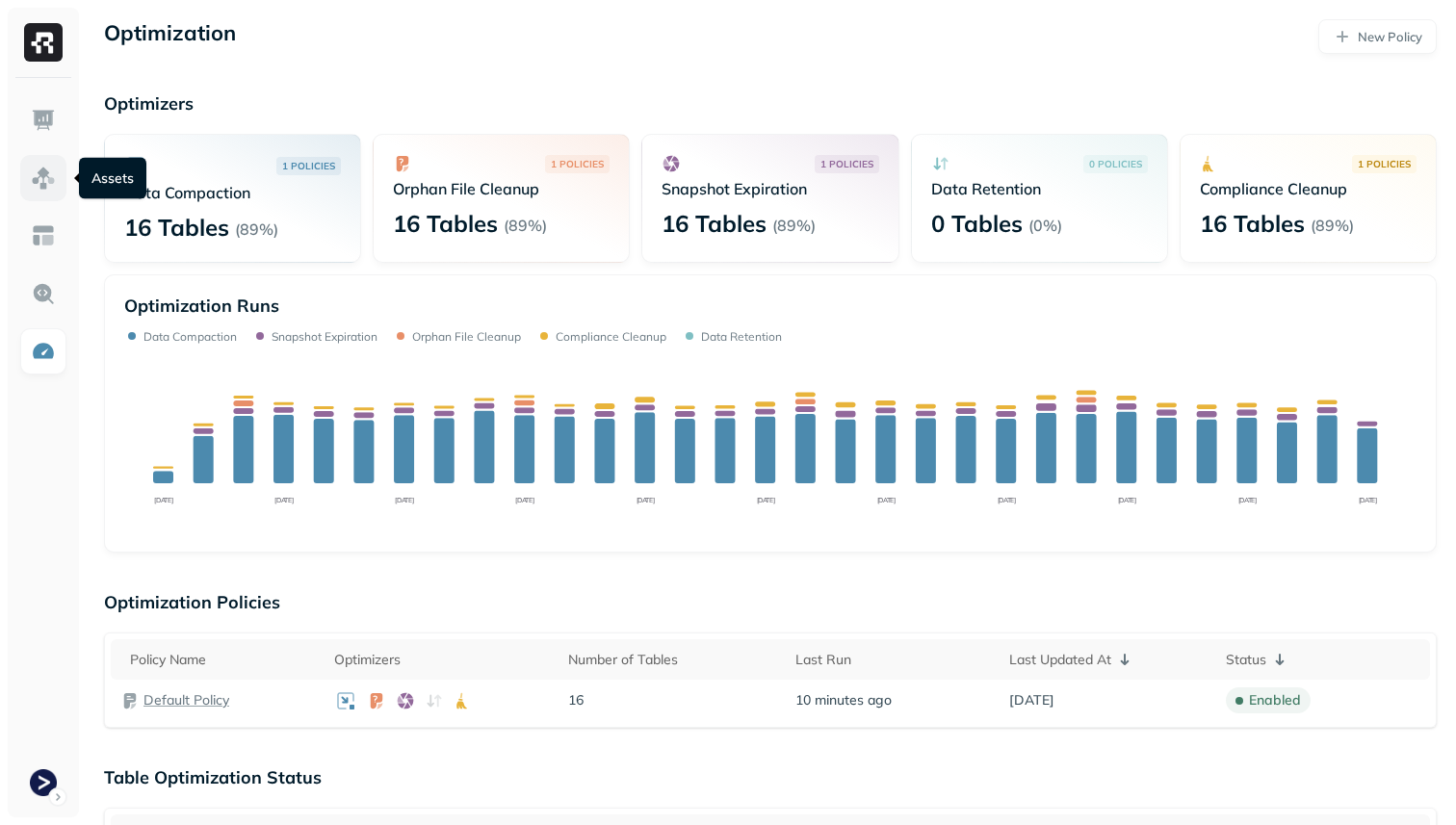
click at [38, 163] on link at bounding box center [43, 177] width 46 height 46
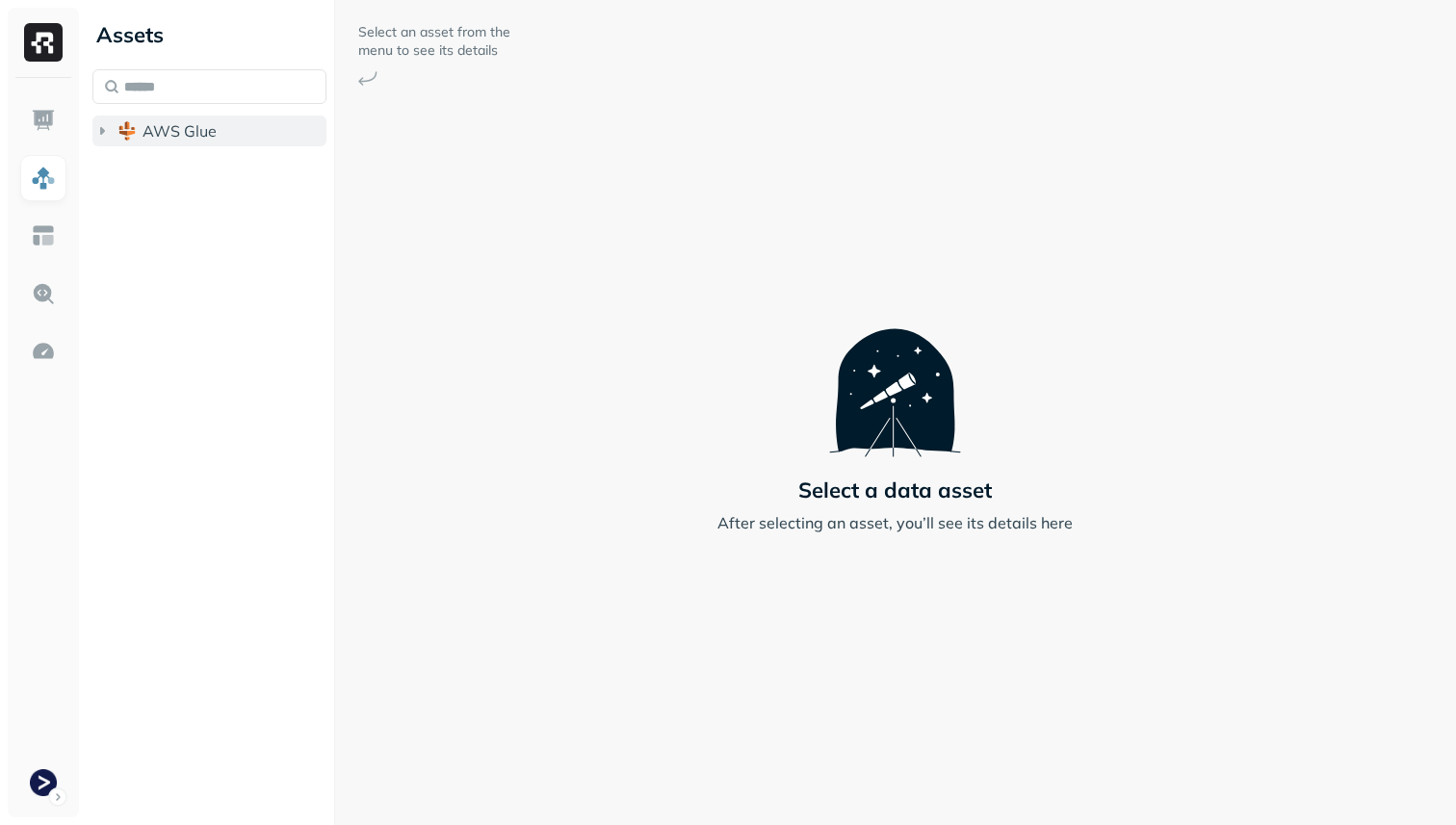
click at [156, 132] on span "AWS Glue" at bounding box center [179, 131] width 74 height 19
click at [205, 178] on button "staging_terminal_core" at bounding box center [219, 168] width 215 height 31
click at [215, 237] on span "staging_terminal_view" at bounding box center [243, 244] width 164 height 19
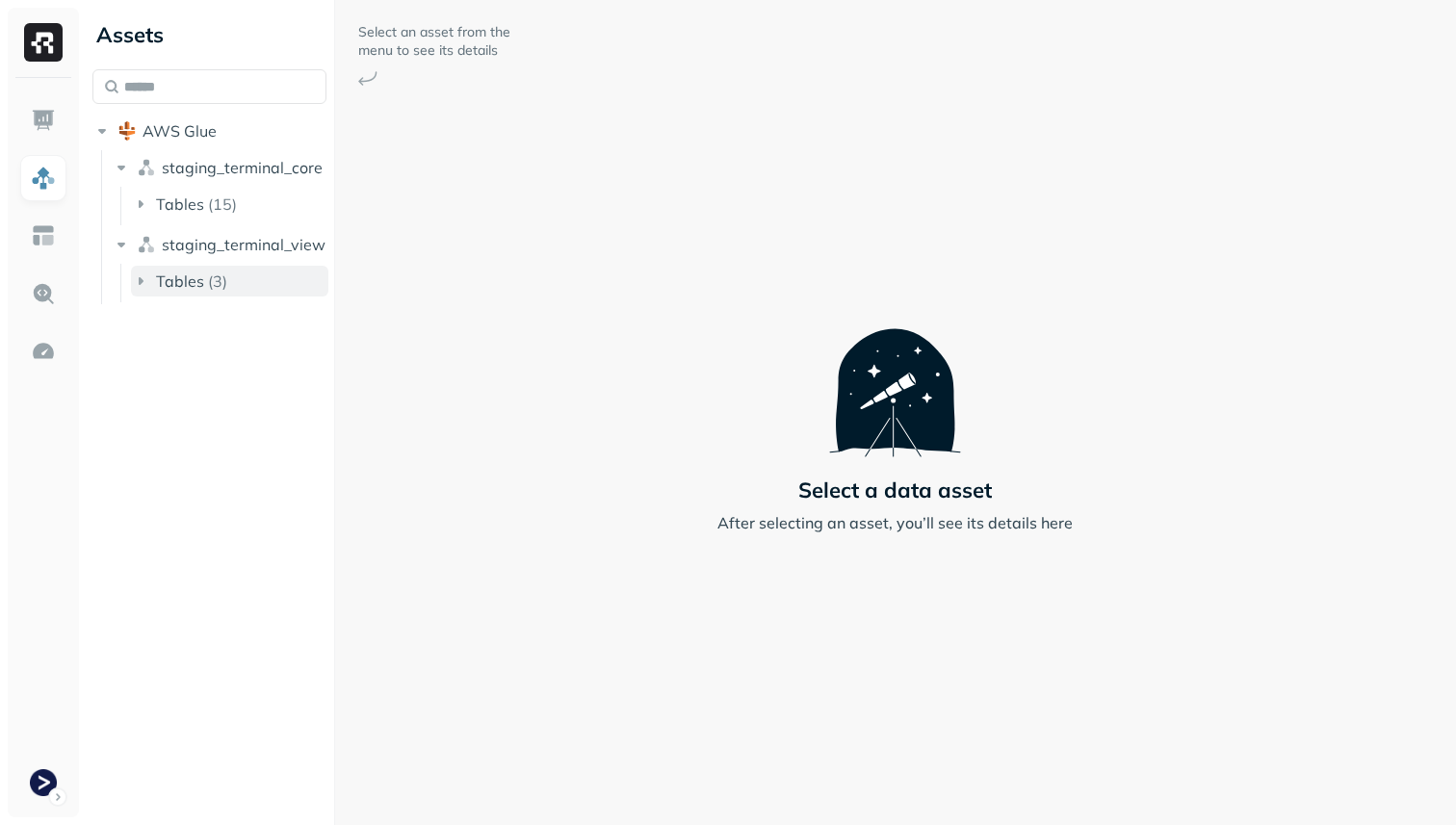
click at [221, 289] on p "( 3 )" at bounding box center [218, 281] width 19 height 19
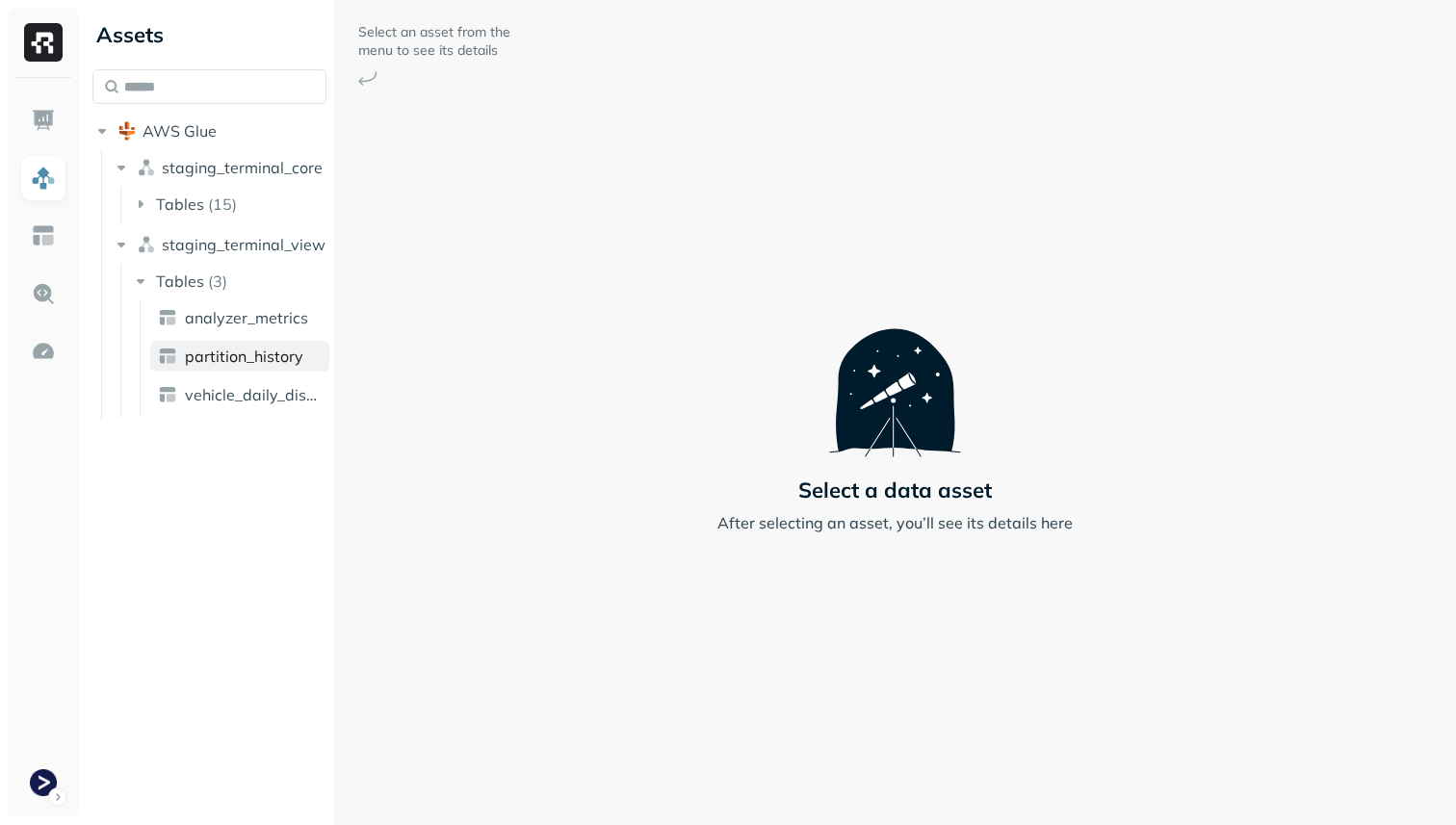
click at [239, 347] on span "partition_history" at bounding box center [244, 356] width 119 height 19
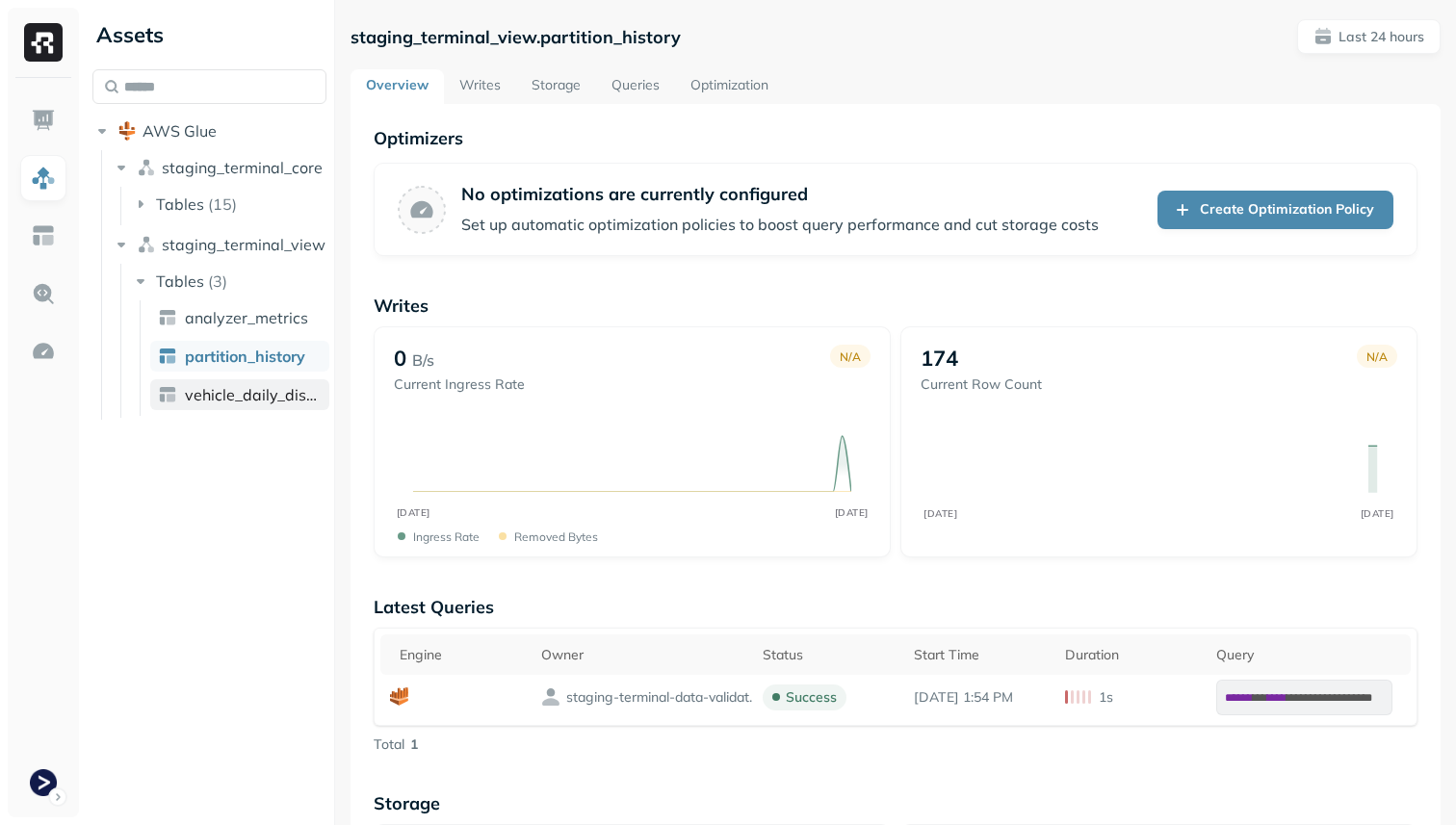
click at [168, 396] on img at bounding box center [168, 394] width 19 height 19
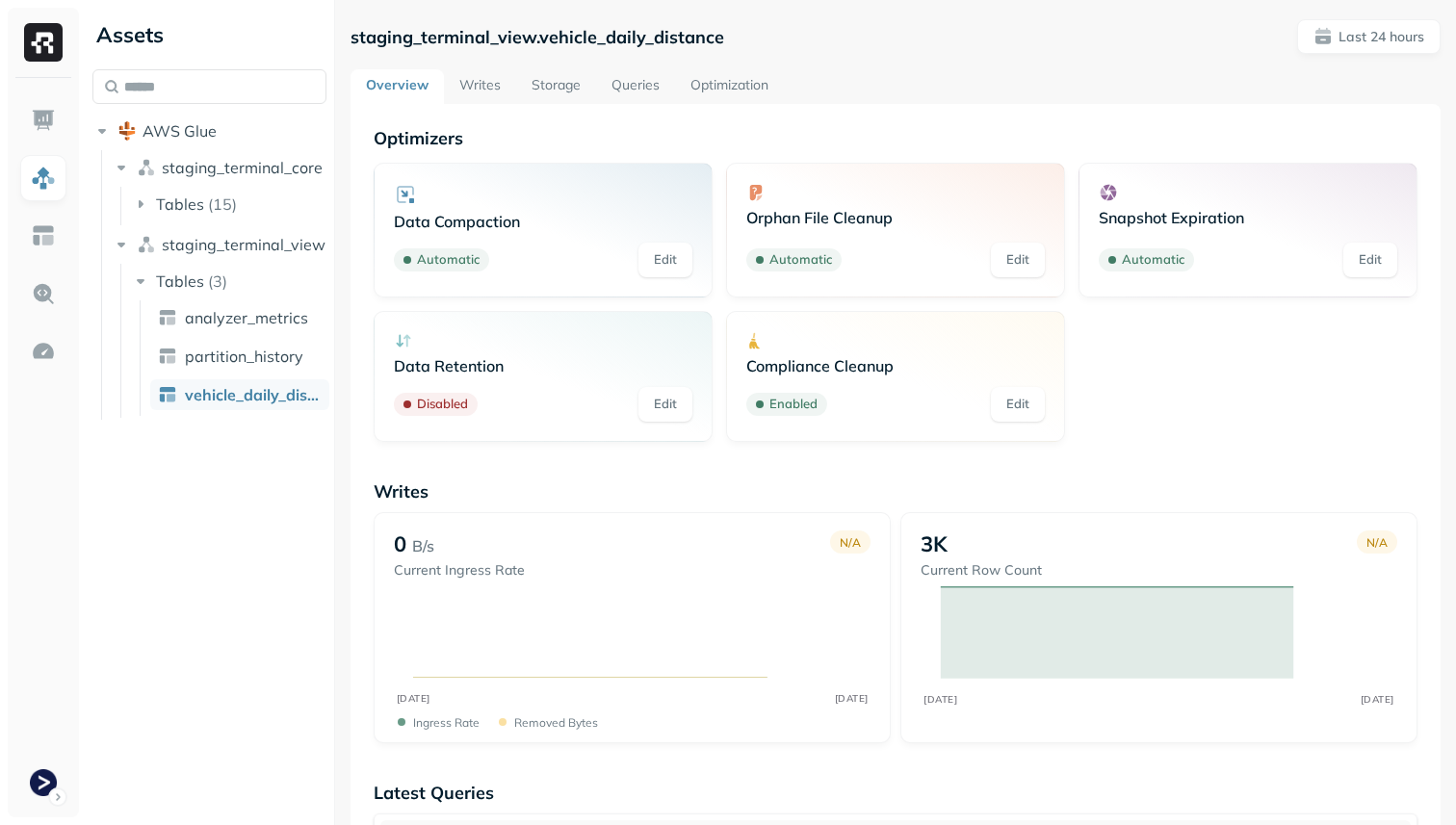
click at [743, 93] on link "Optimization" at bounding box center [729, 87] width 109 height 35
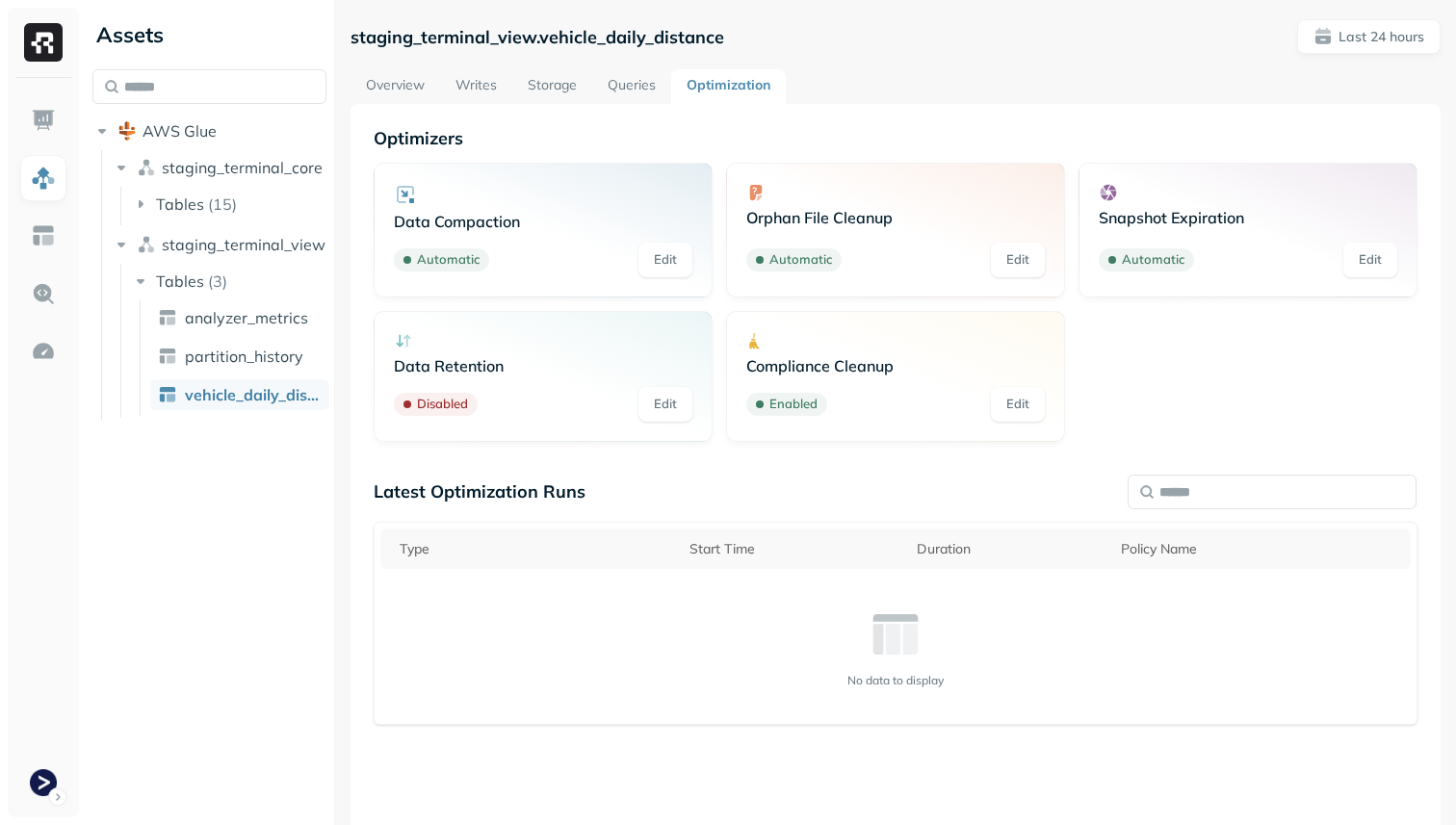
click at [1365, 254] on link "Edit" at bounding box center [1369, 260] width 54 height 35
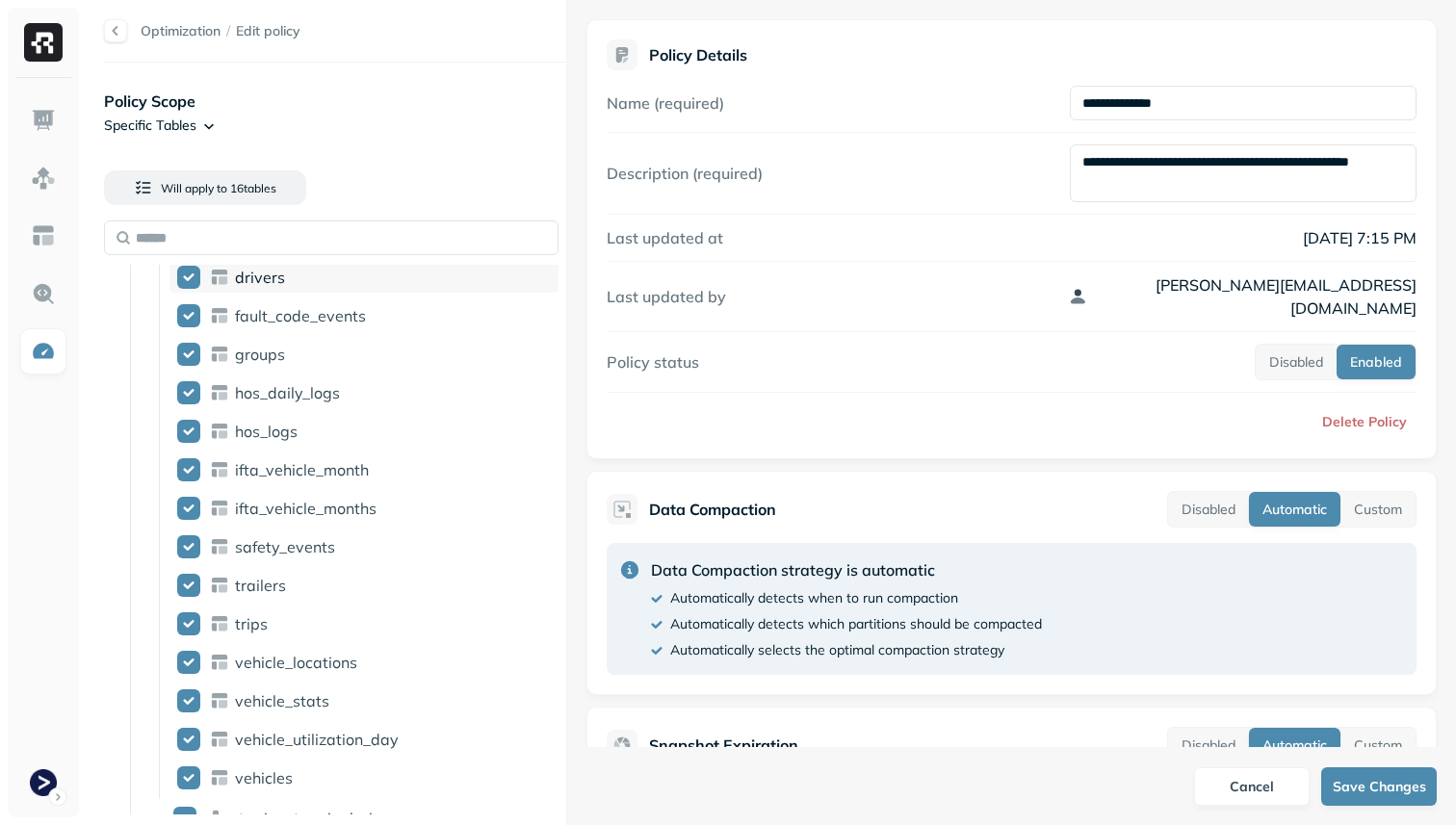
scroll to position [342, 0]
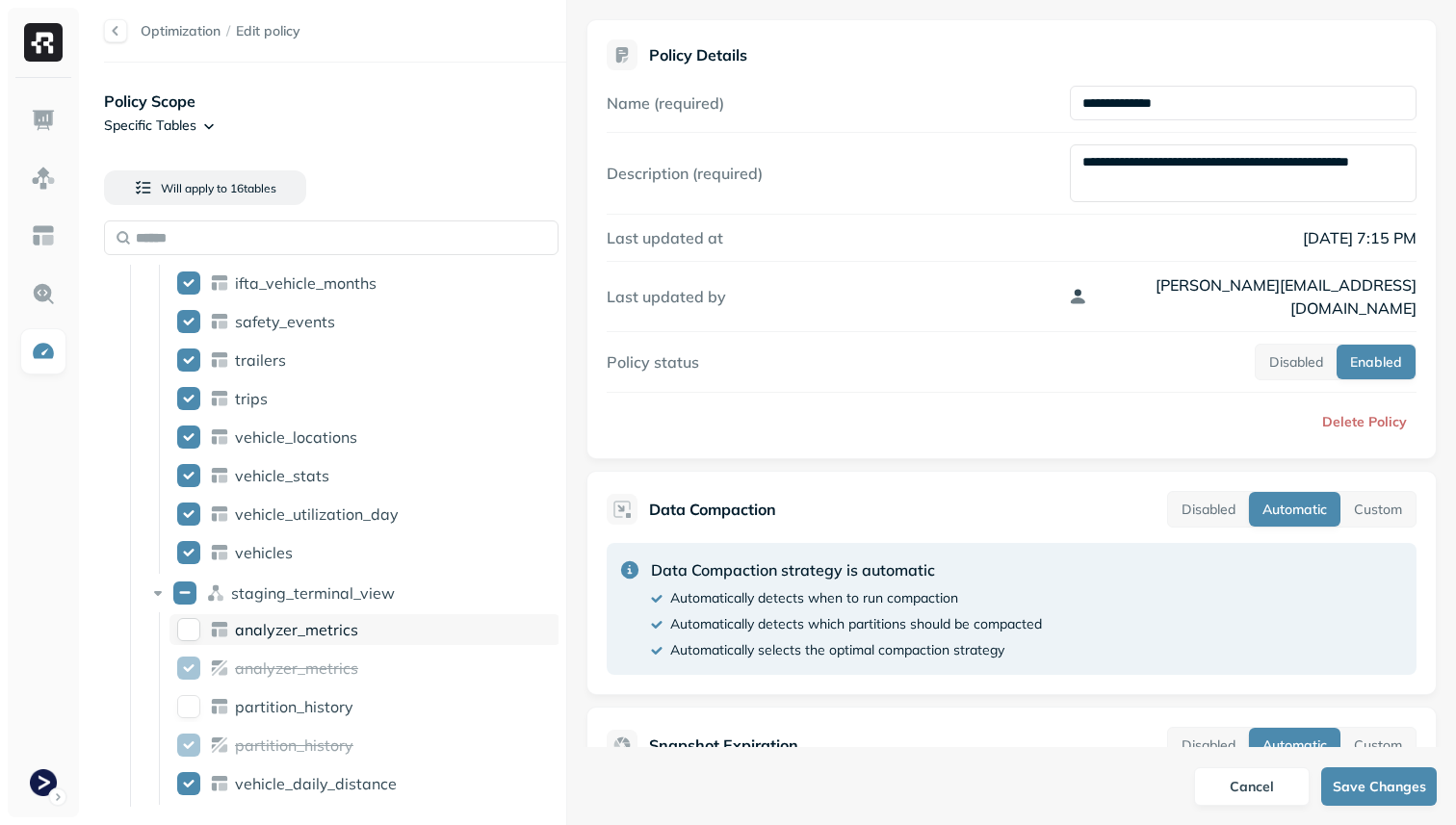
click at [194, 631] on button "analyzer_metrics" at bounding box center [189, 630] width 23 height 23
click at [191, 704] on button "partition_history" at bounding box center [189, 707] width 23 height 23
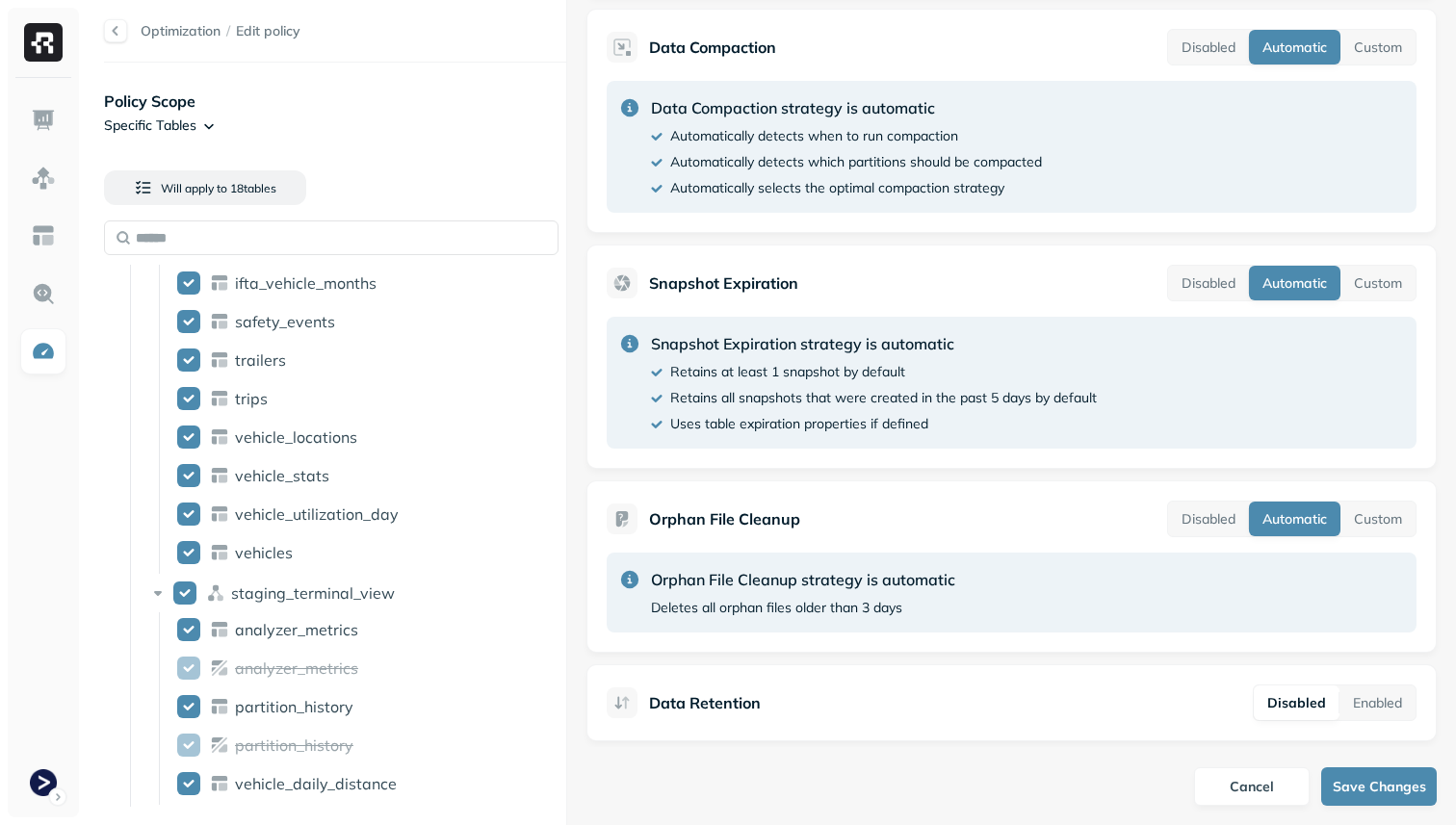
scroll to position [707, 0]
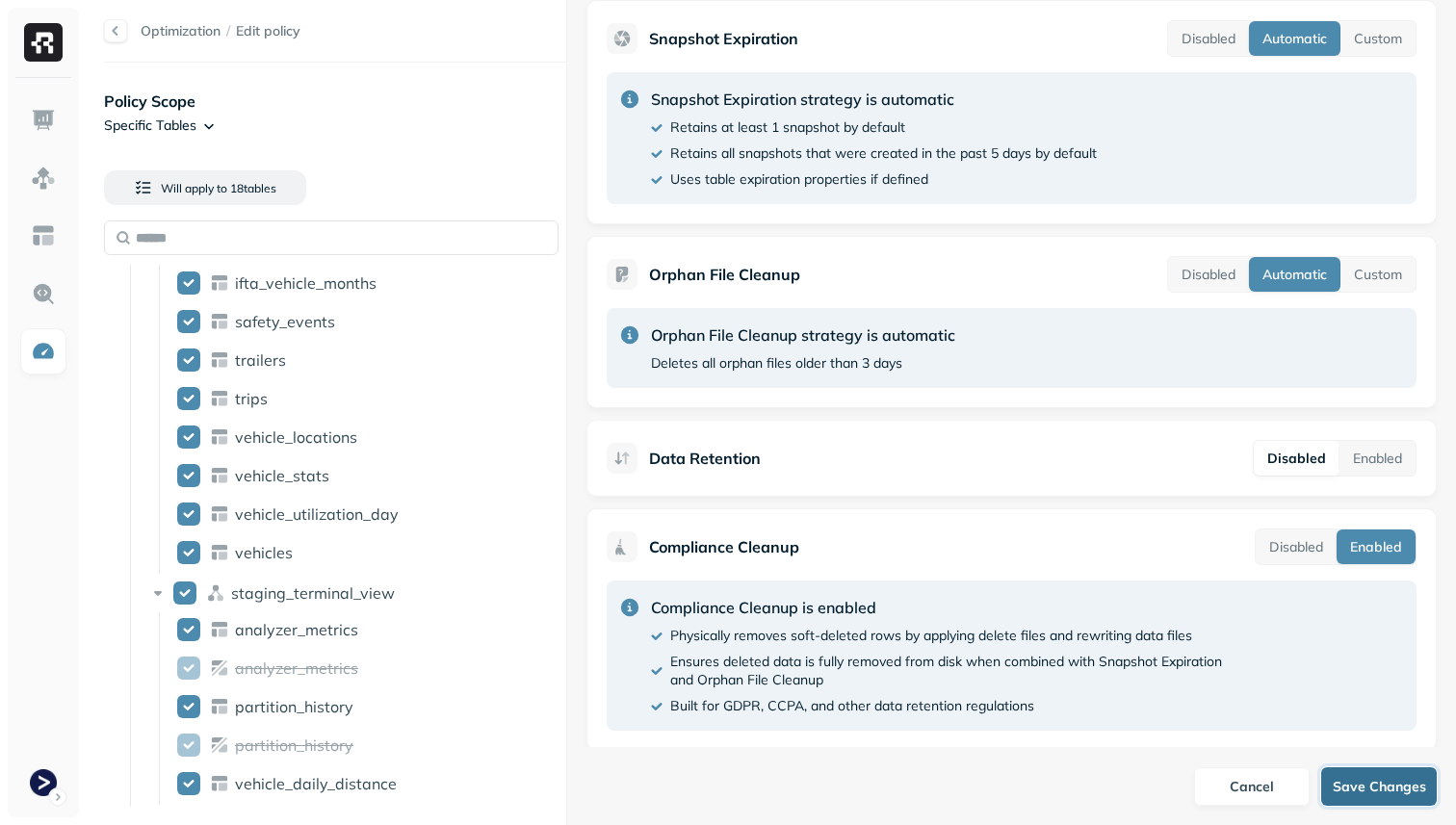
click at [1376, 787] on button "Save Changes" at bounding box center [1378, 787] width 116 height 39
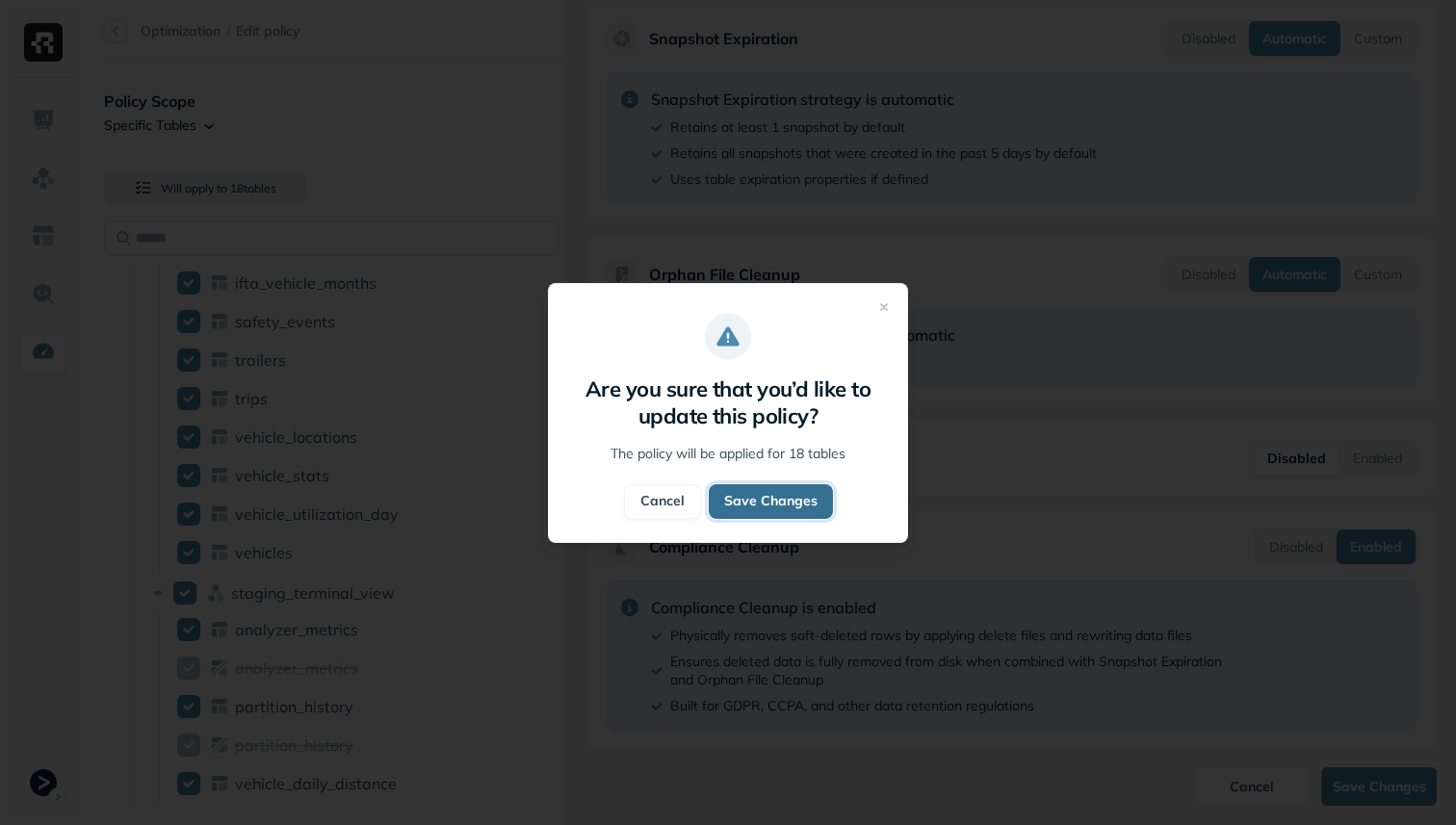
click at [815, 506] on button "Save Changes" at bounding box center [771, 502] width 125 height 35
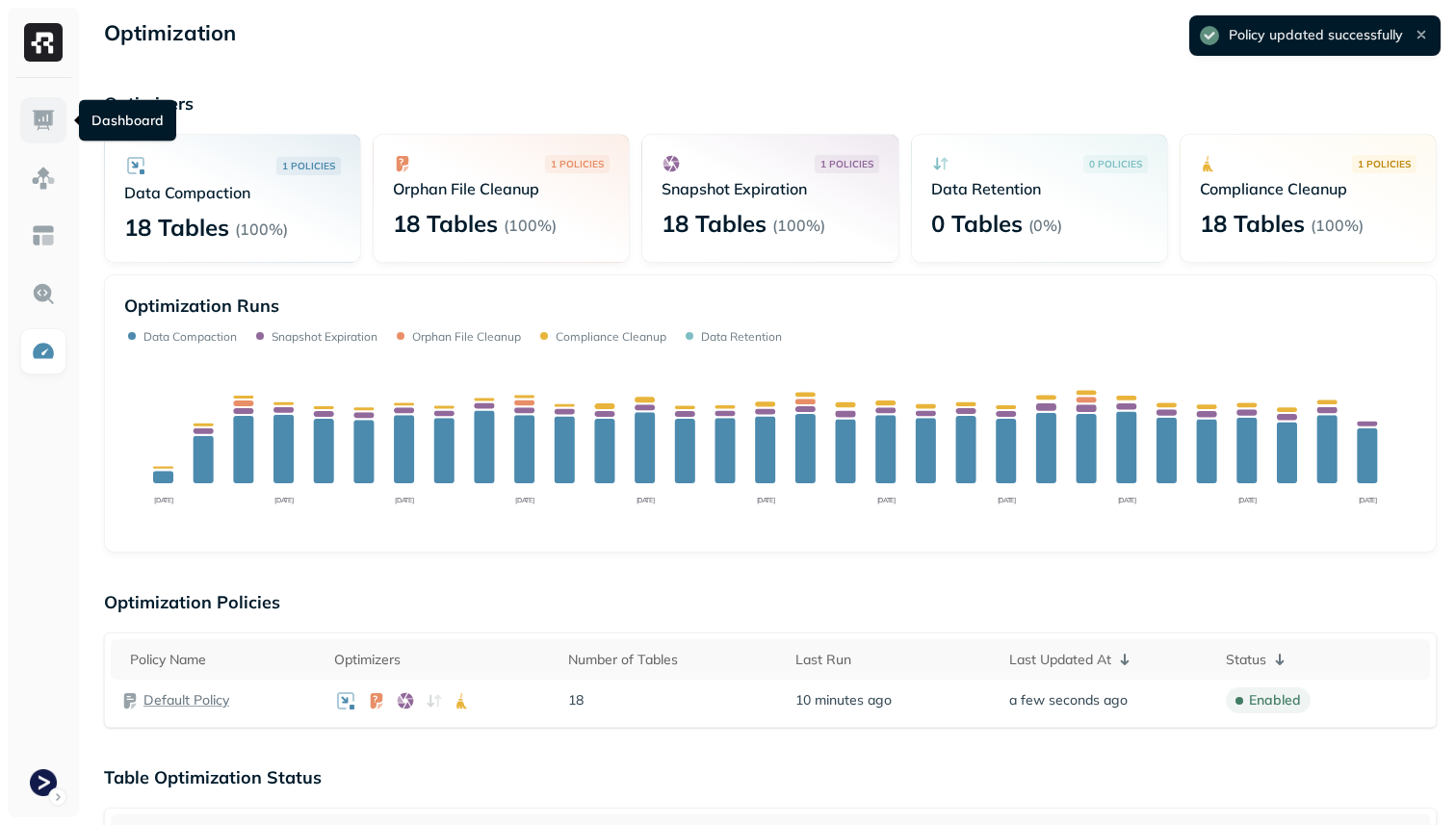
click at [41, 131] on img at bounding box center [44, 121] width 25 height 25
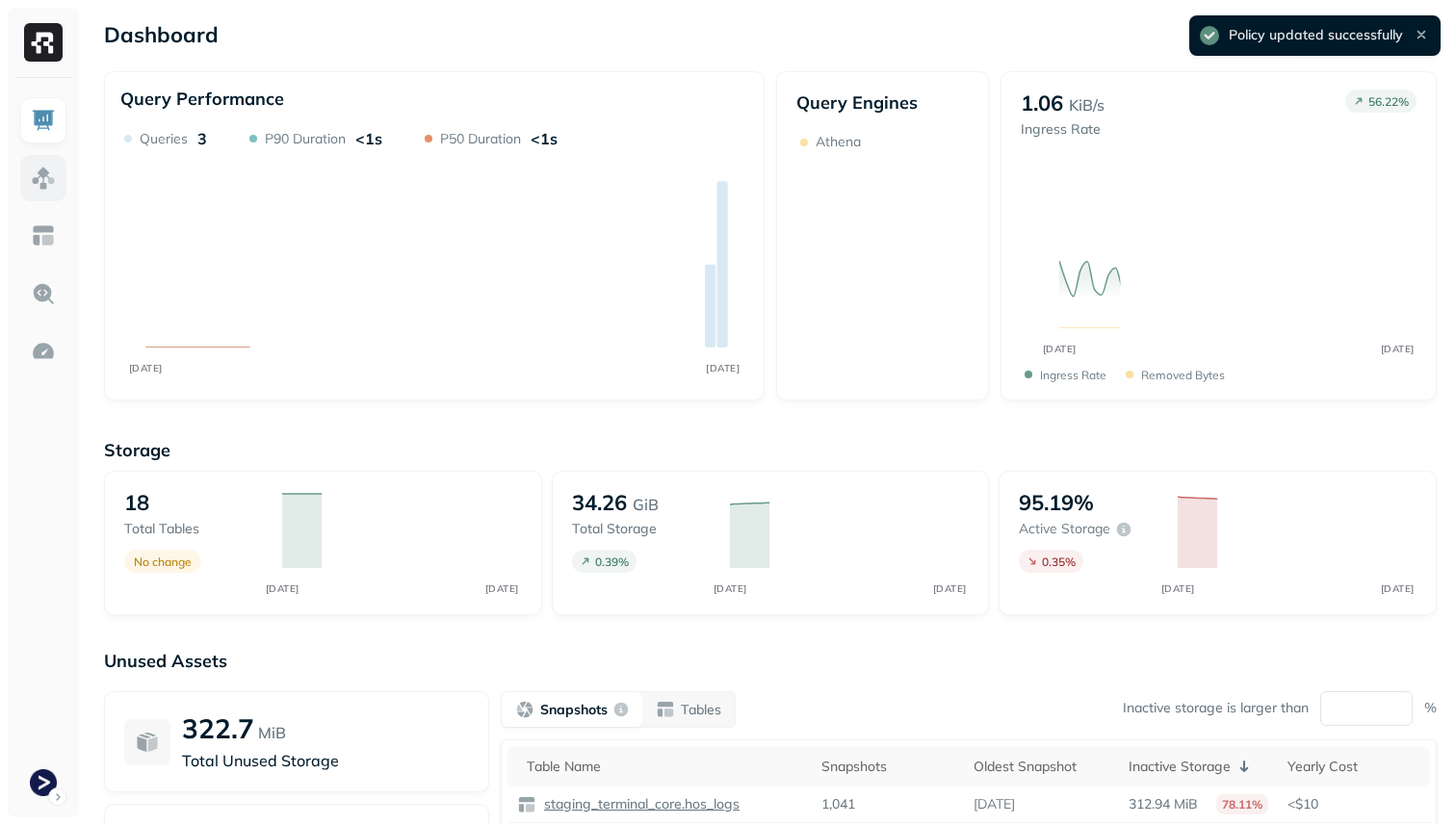
click at [44, 161] on link at bounding box center [43, 177] width 46 height 46
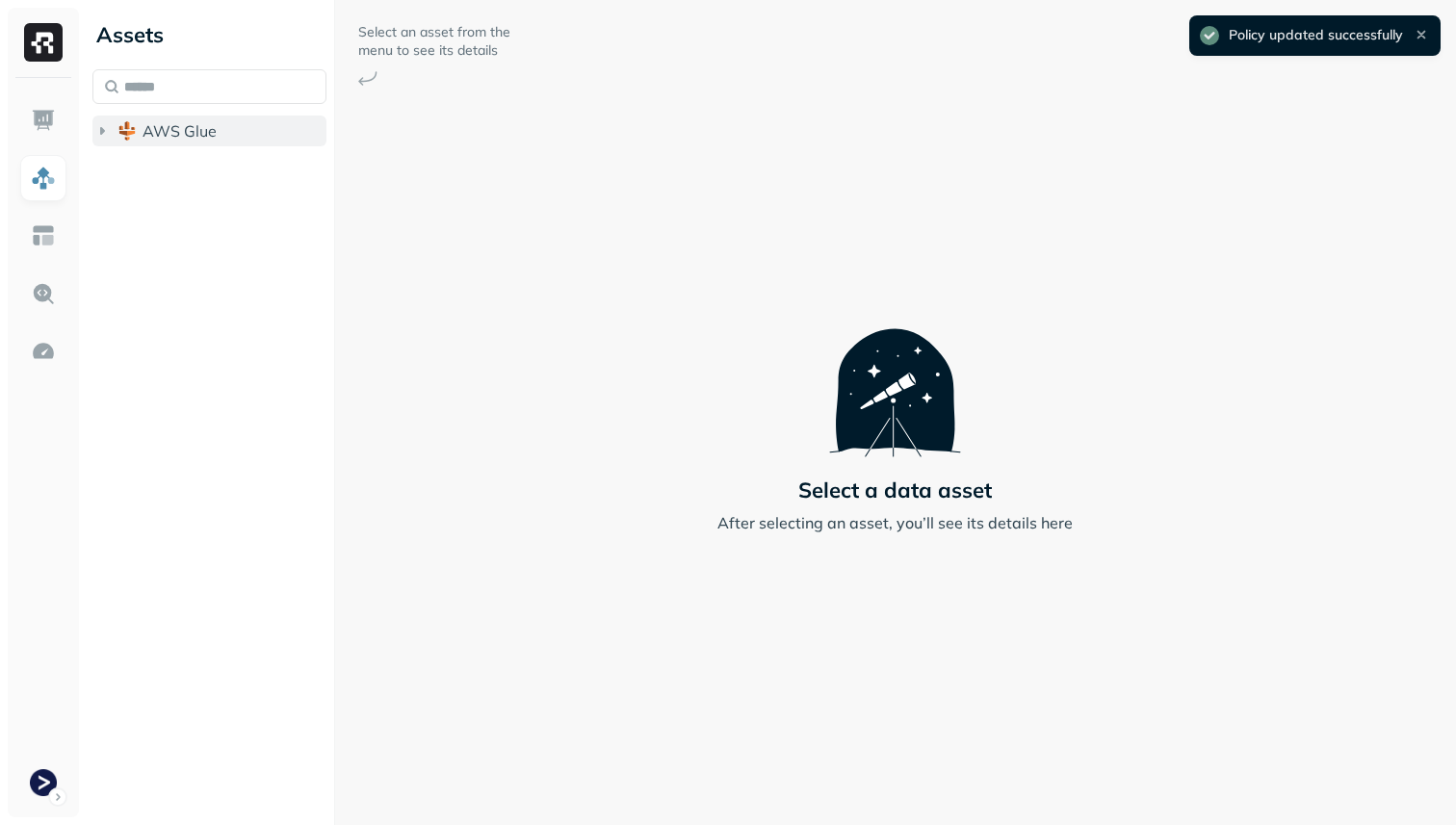
click at [201, 126] on span "AWS Glue" at bounding box center [179, 131] width 74 height 19
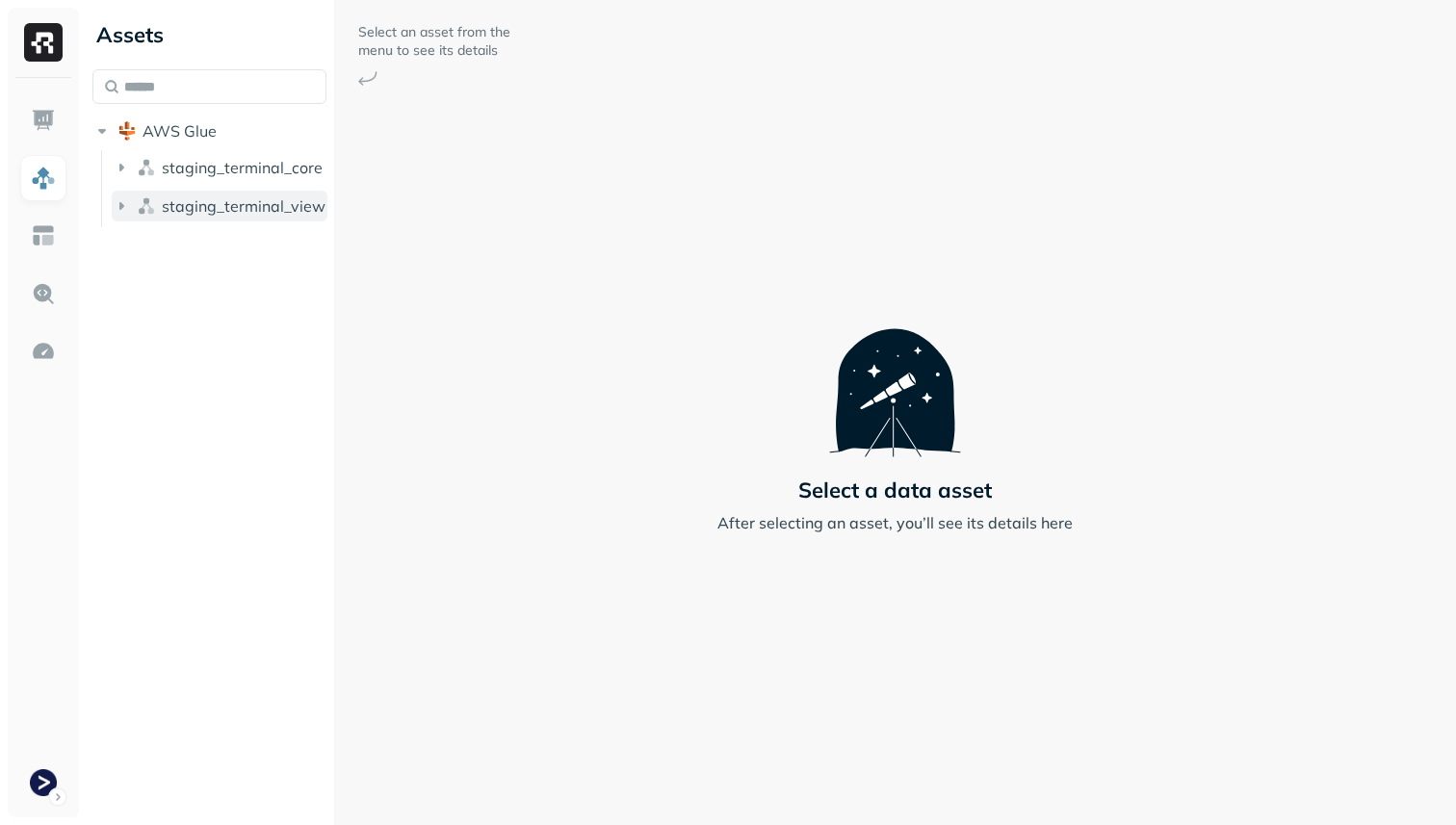
click at [197, 193] on button "staging_terminal_view" at bounding box center [219, 206] width 215 height 31
click at [195, 234] on span "Tables" at bounding box center [179, 243] width 48 height 19
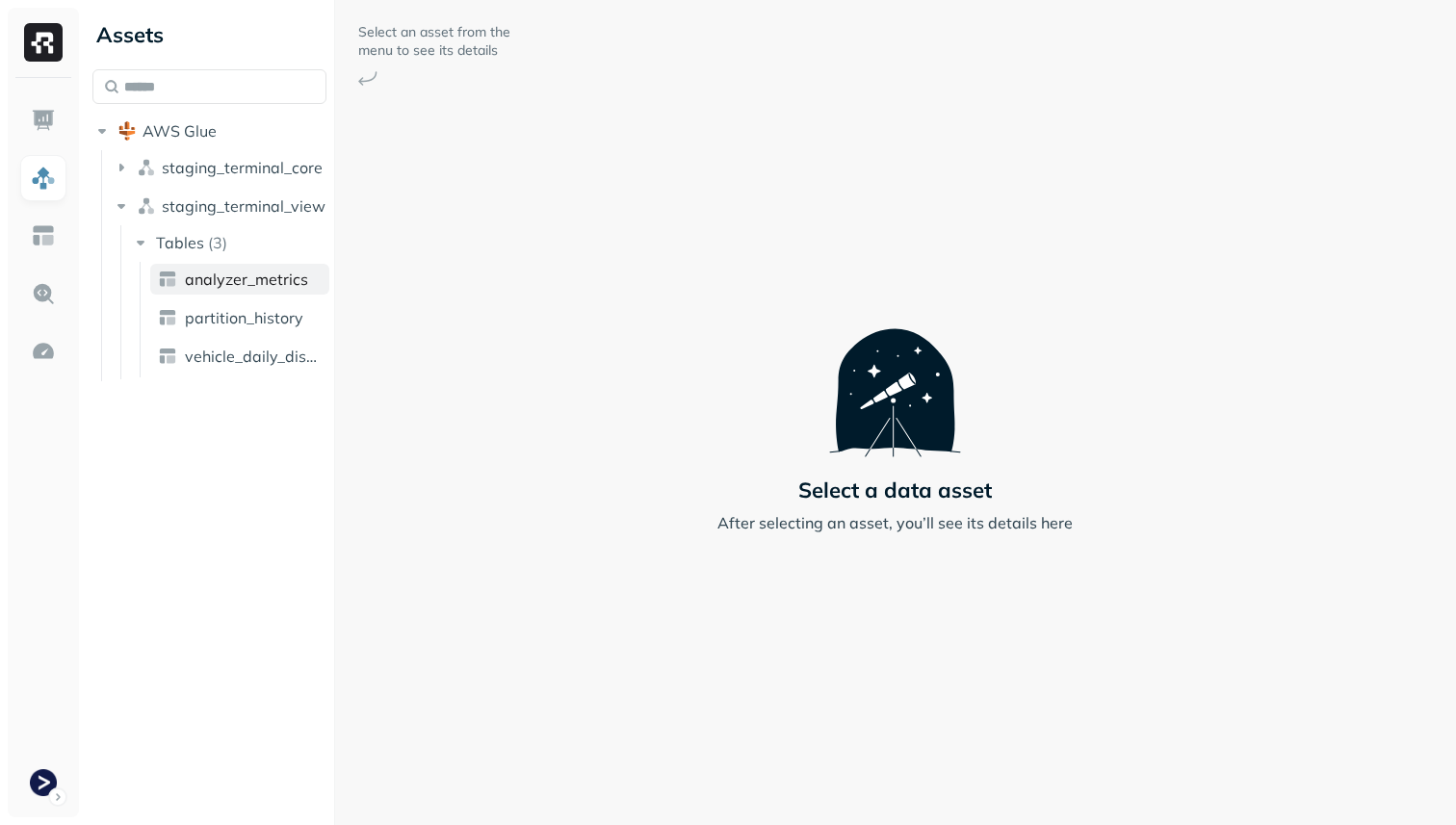
click at [230, 288] on span "analyzer_metrics" at bounding box center [246, 280] width 124 height 19
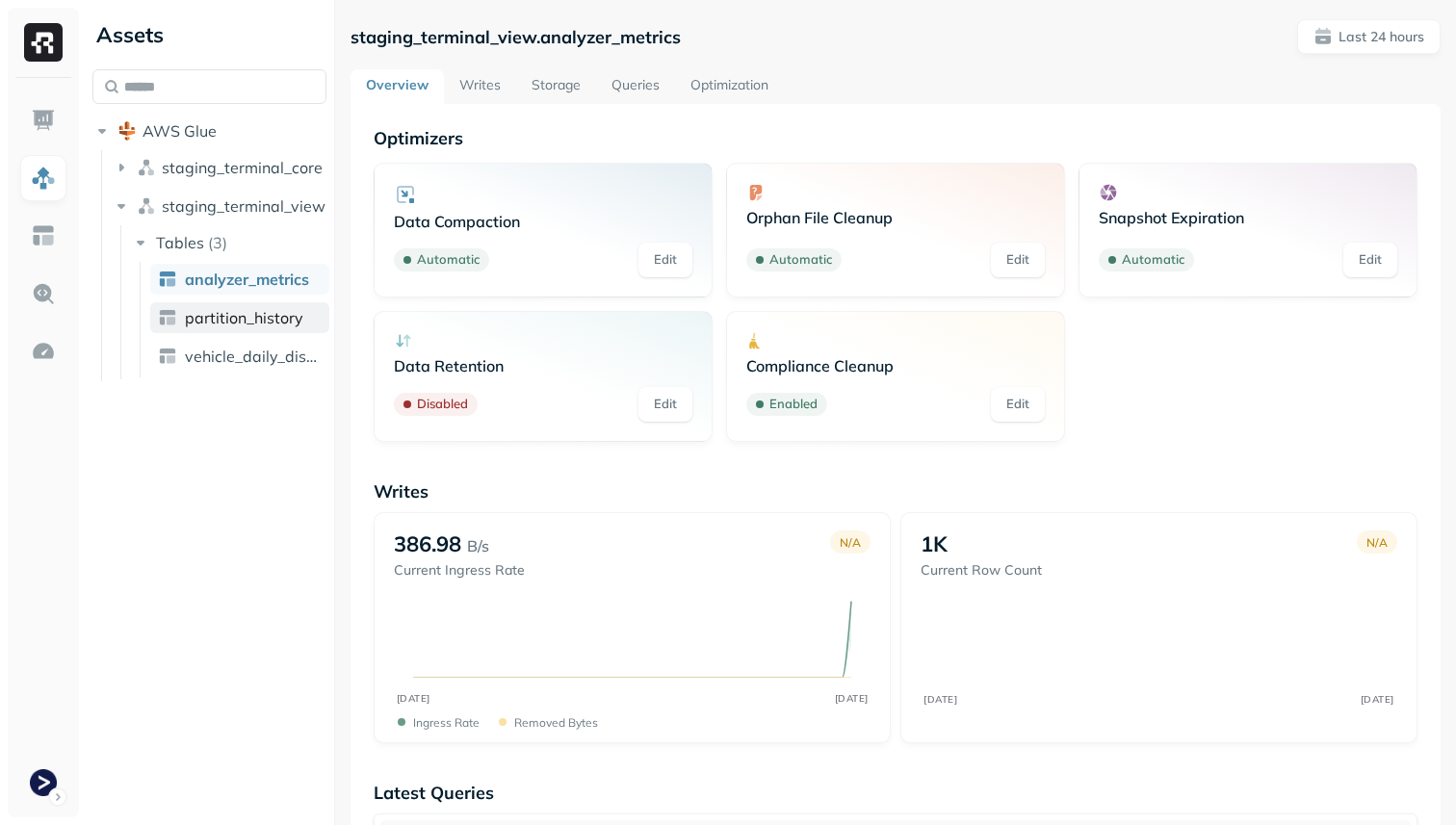
click at [243, 313] on span "partition_history" at bounding box center [244, 318] width 119 height 19
click at [720, 94] on link "Optimization" at bounding box center [729, 87] width 109 height 35
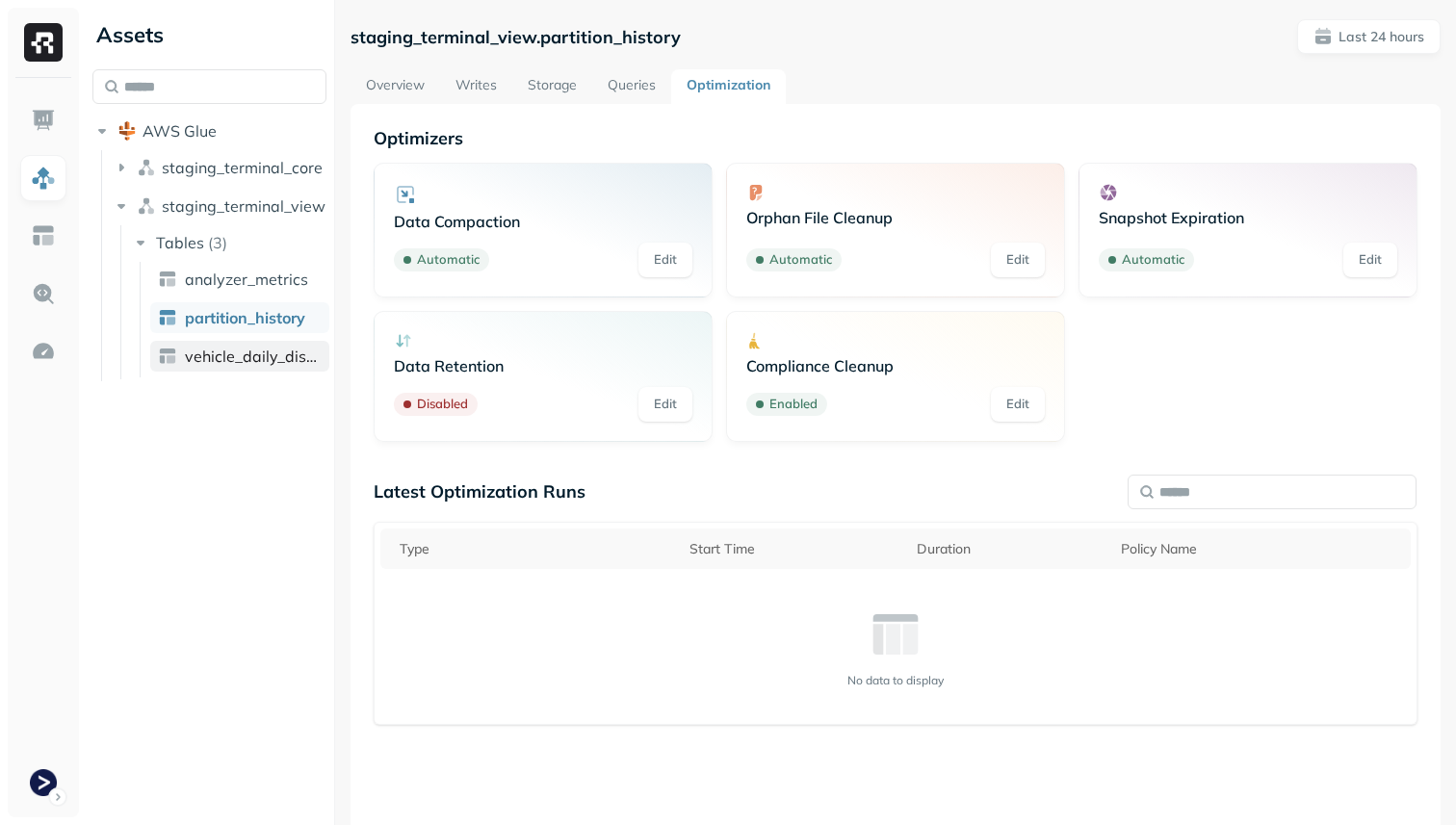
click at [258, 356] on span "vehicle_daily_distance" at bounding box center [253, 356] width 136 height 19
click at [256, 293] on link "analyzer_metrics" at bounding box center [240, 280] width 179 height 31
click at [402, 87] on link "Overview" at bounding box center [395, 87] width 90 height 35
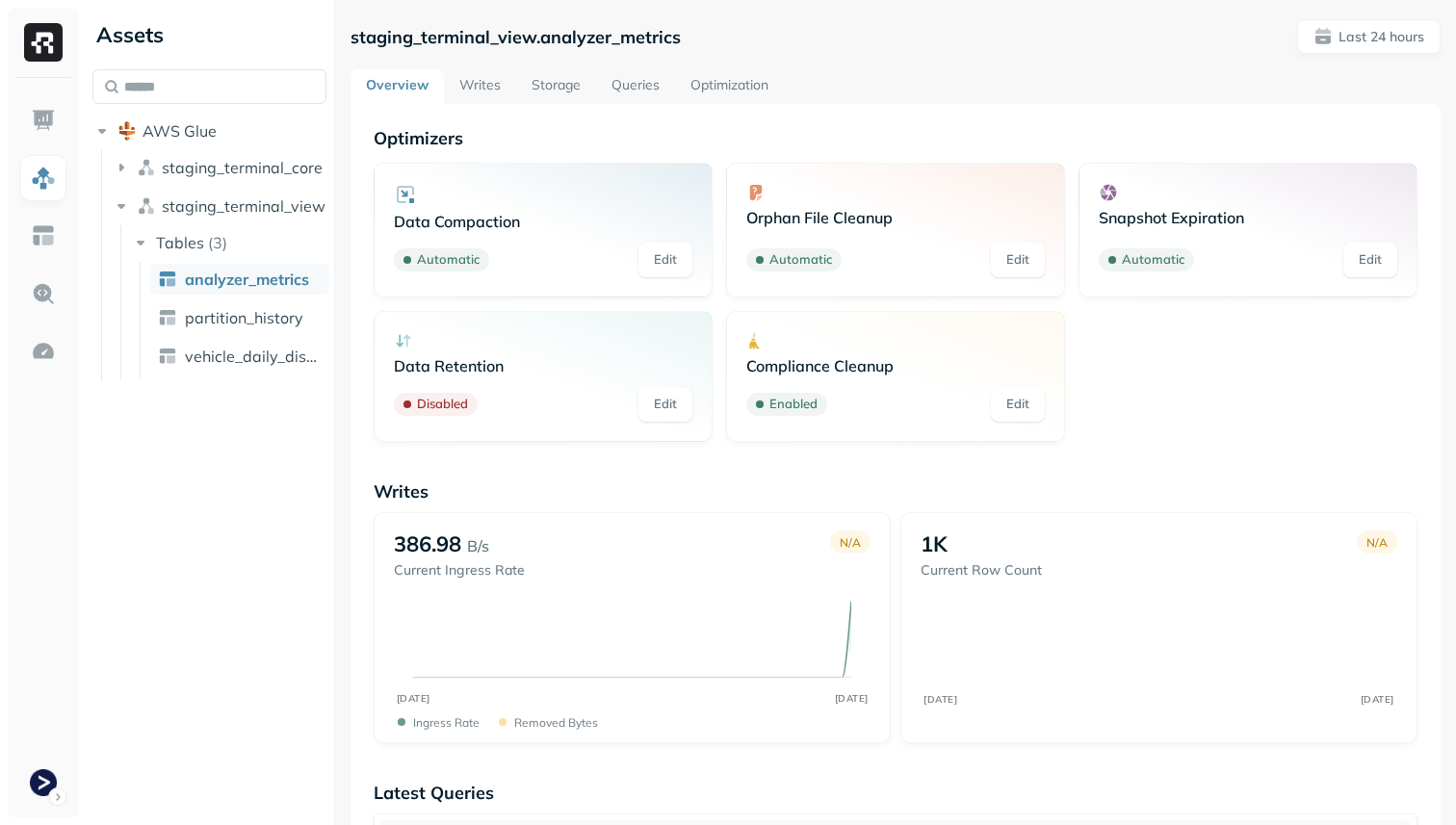
click at [541, 83] on link "Storage" at bounding box center [556, 87] width 80 height 35
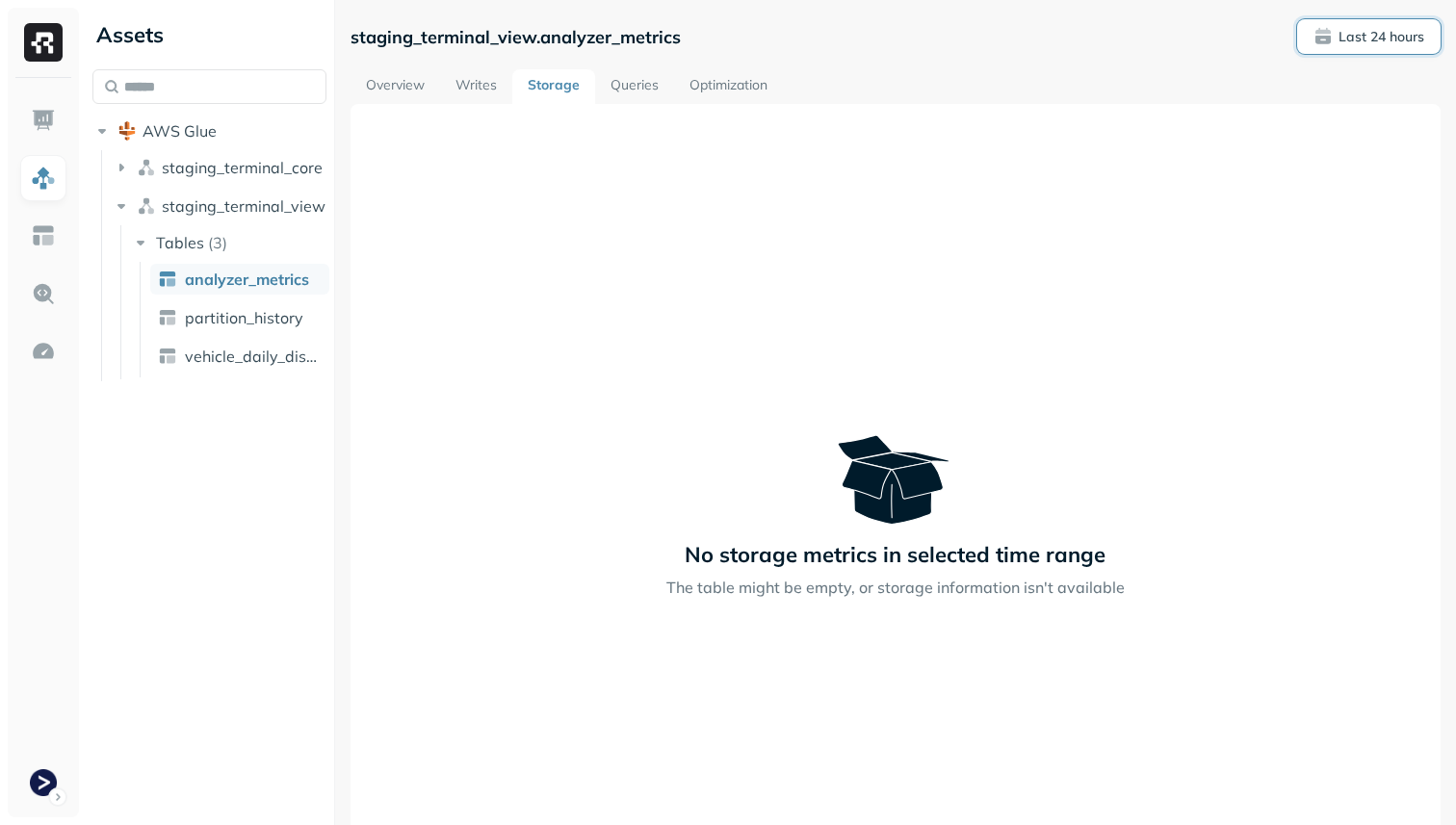
click at [1384, 40] on p "Last 24 hours" at bounding box center [1381, 37] width 86 height 19
click at [1043, 129] on label "Last 2 hours" at bounding box center [1077, 128] width 89 height 19
click at [1022, 129] on button "Last 2 hours" at bounding box center [1010, 128] width 23 height 23
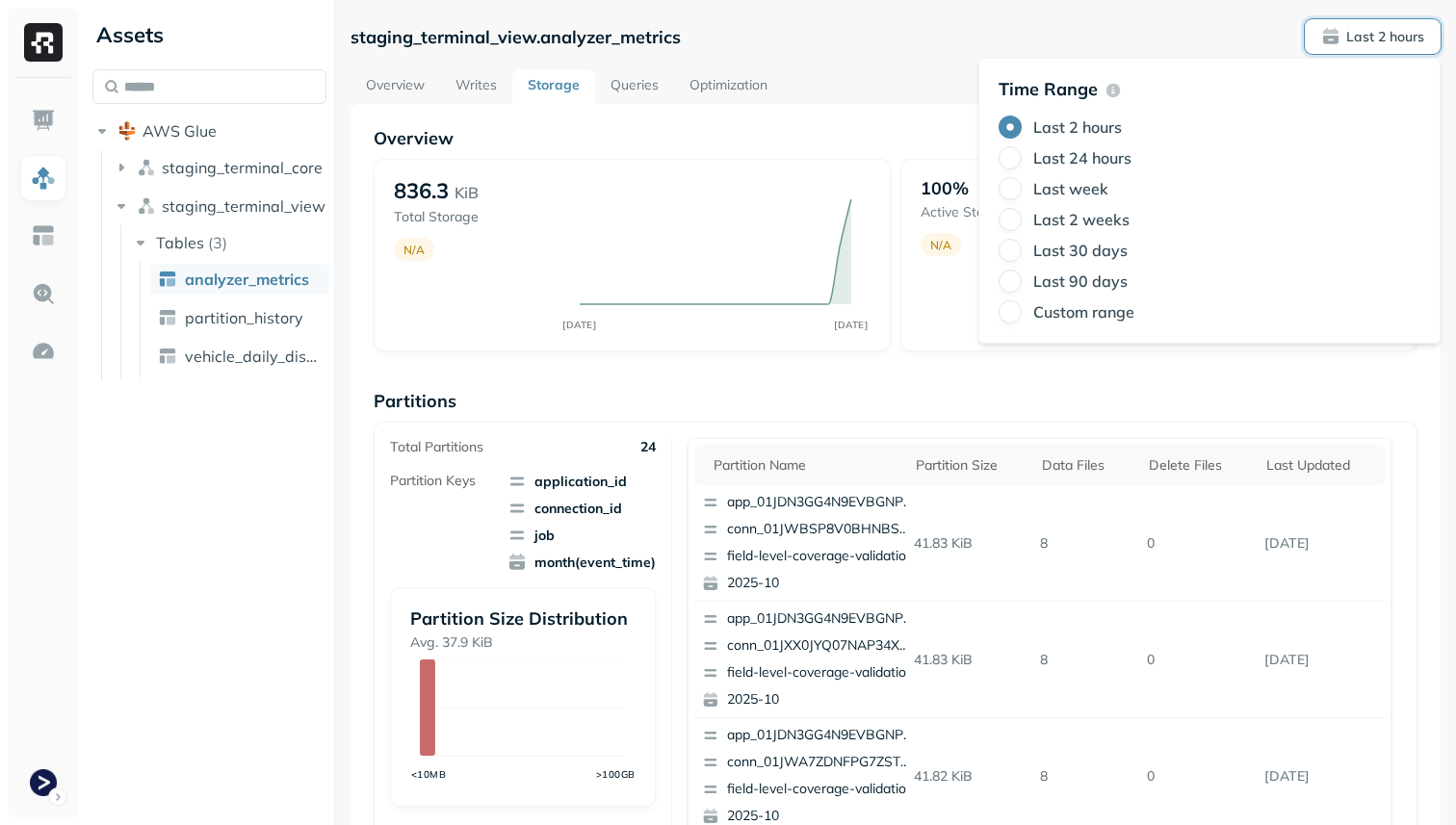
click at [782, 389] on div "Overview 836.3 KiB Total Storage N/A OCT 14 OCT 14 100% Active storage N/A OCT …" at bounding box center [895, 787] width 1043 height 1322
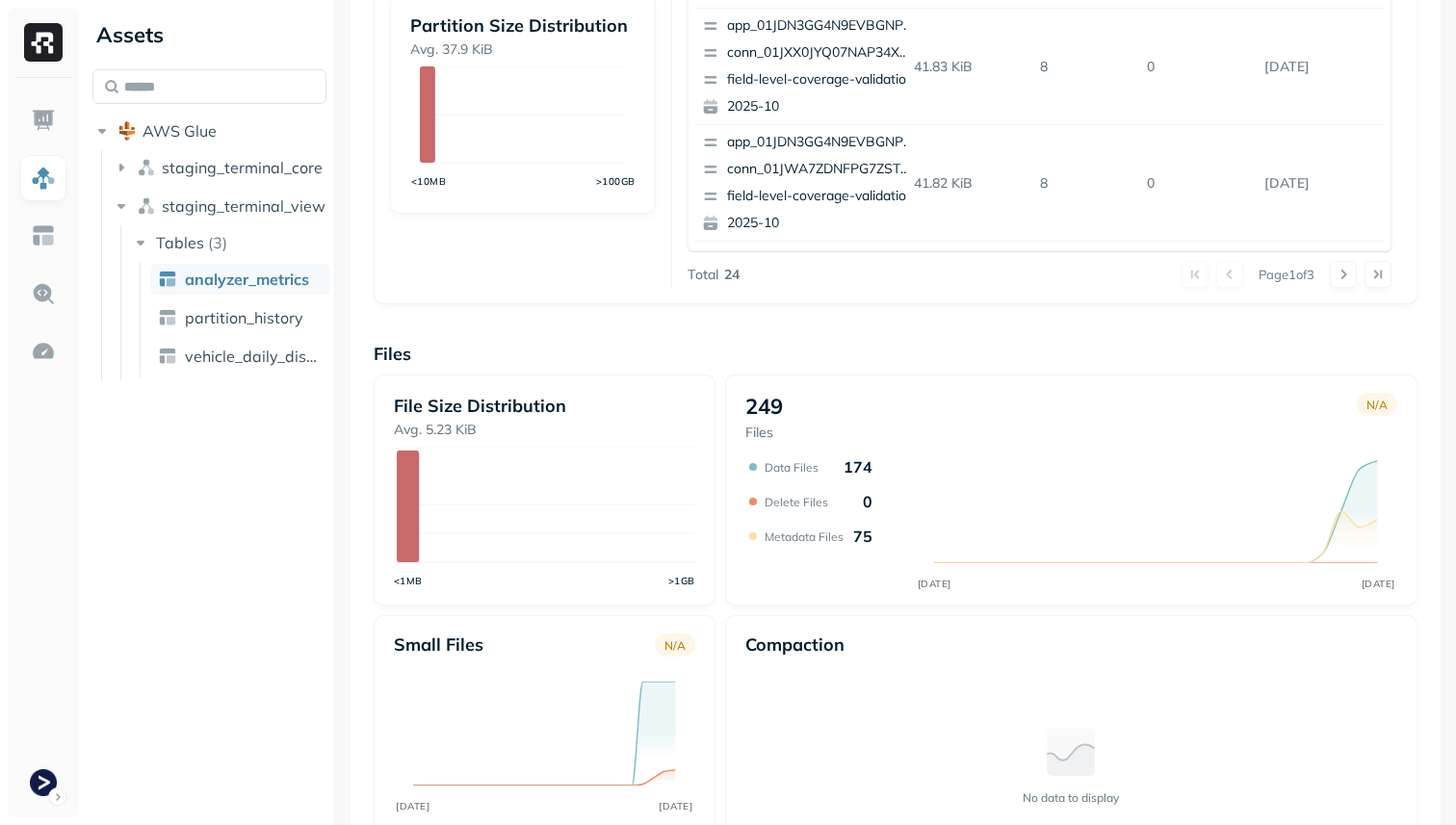
scroll to position [647, 0]
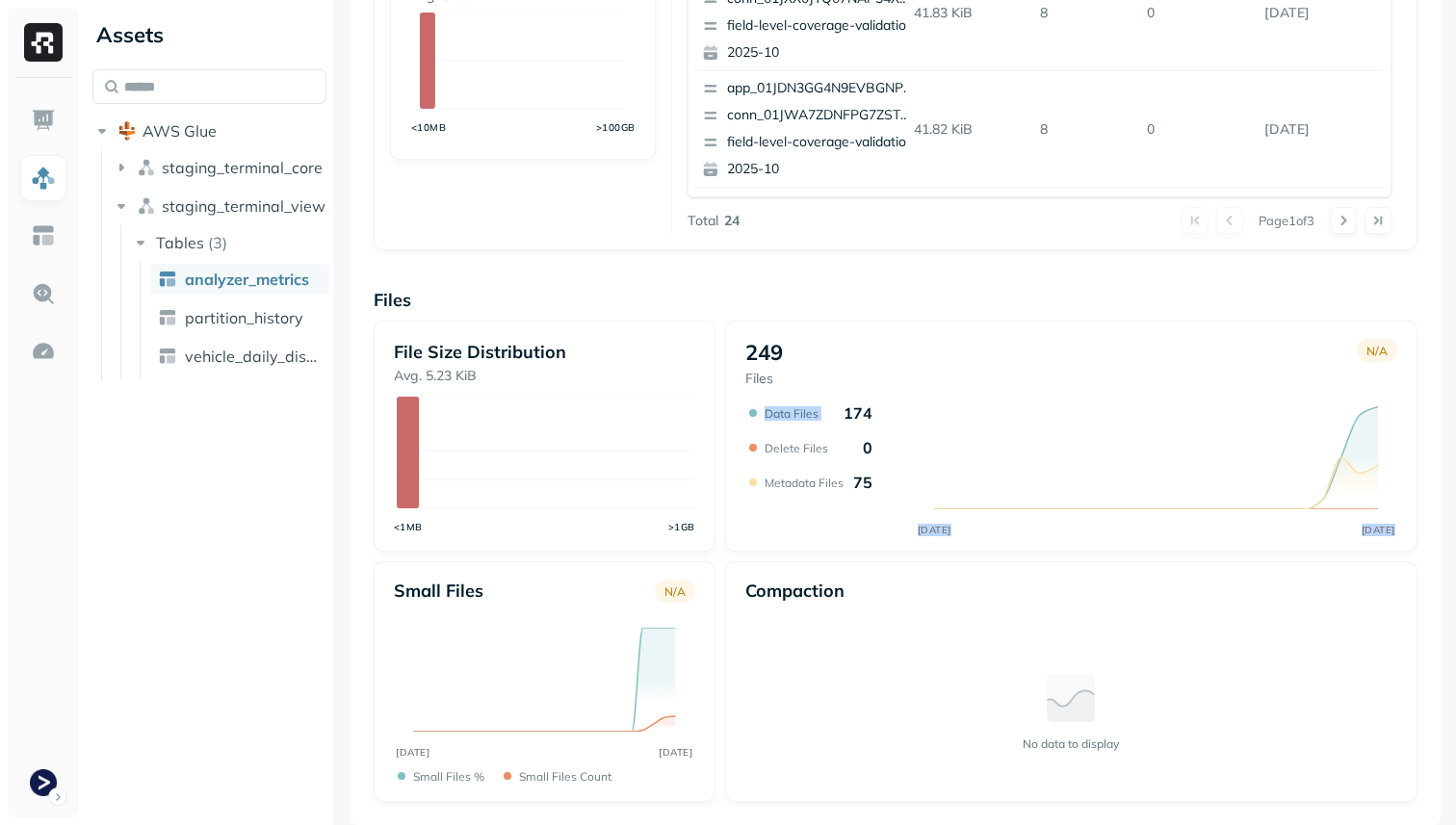
drag, startPoint x: 836, startPoint y: 409, endPoint x: 915, endPoint y: 409, distance: 79.0
click at [915, 409] on div "OCT 14 OCT 14 Data Files 174 Delete Files 0 Metadata Files 75" at bounding box center [1070, 470] width 652 height 134
click at [877, 478] on icon "OCT 14 OCT 14" at bounding box center [1070, 470] width 652 height 134
drag, startPoint x: 857, startPoint y: 478, endPoint x: 879, endPoint y: 478, distance: 22.0
click at [879, 478] on div "OCT 14 OCT 14 Data Files 174 Delete Files 0 Metadata Files 75" at bounding box center [1070, 470] width 652 height 134
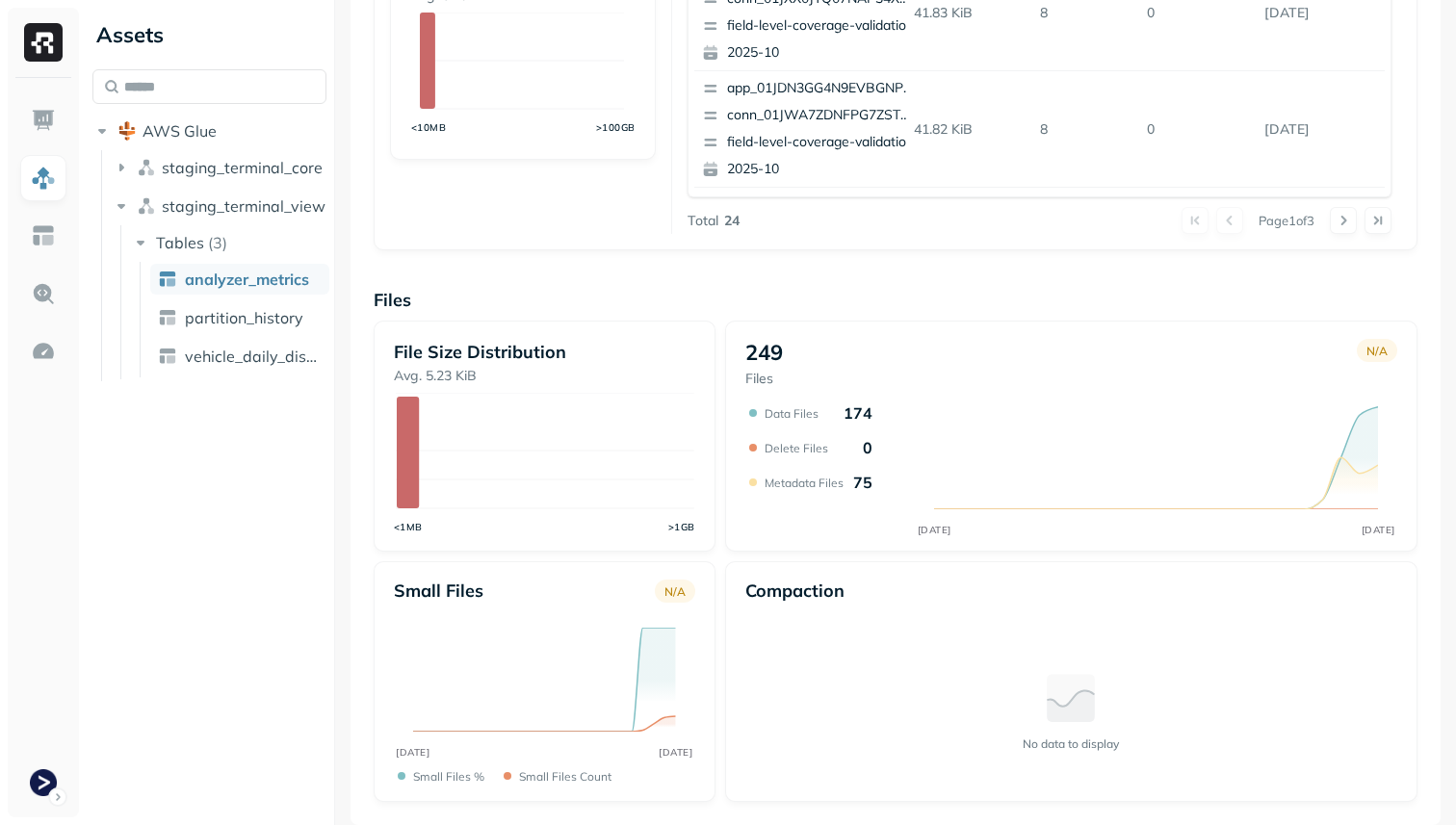
click at [873, 523] on icon "OCT 14 OCT 14" at bounding box center [1070, 470] width 652 height 134
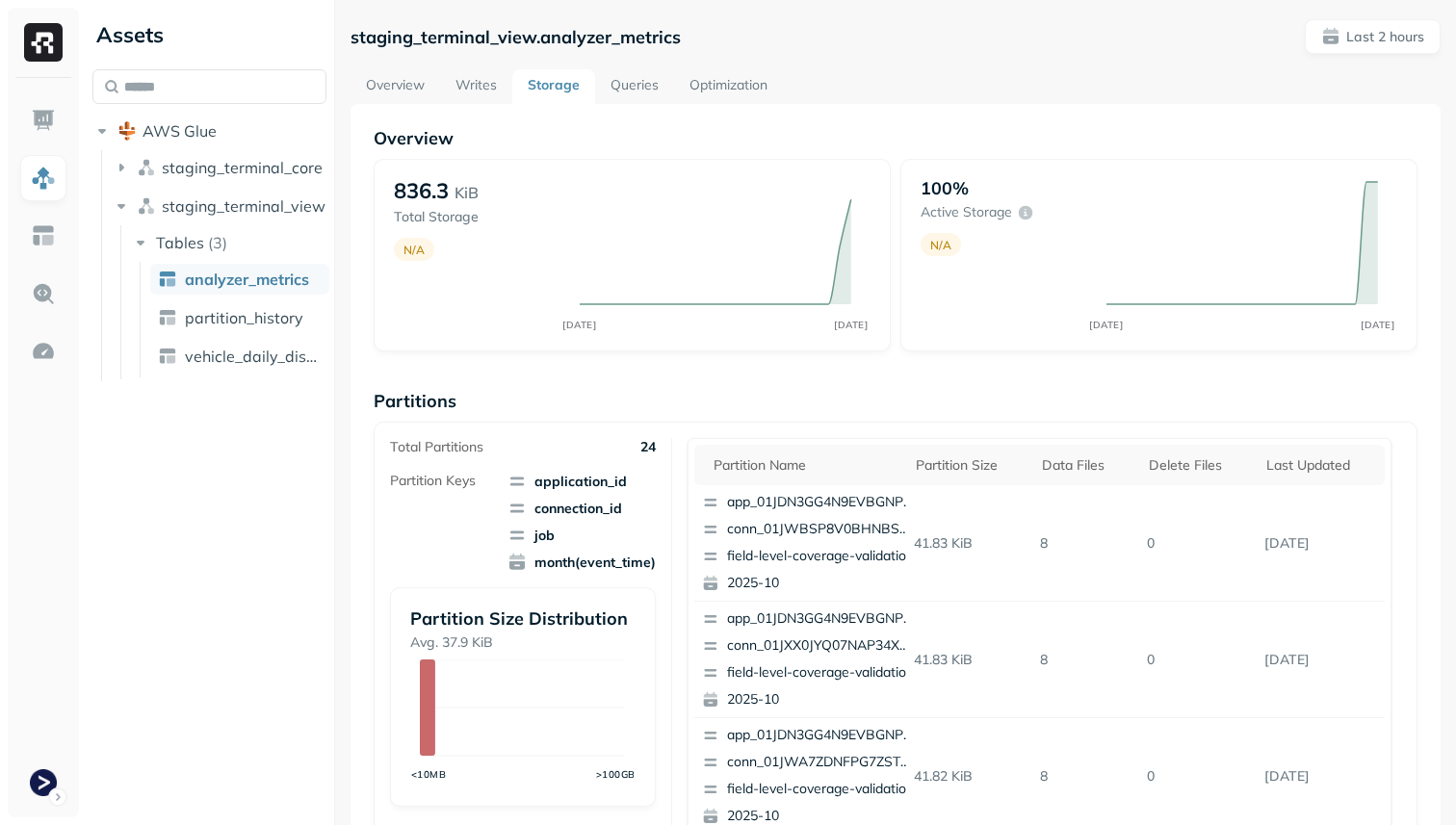
click at [392, 91] on link "Overview" at bounding box center [395, 87] width 90 height 35
